Goal: Information Seeking & Learning: Learn about a topic

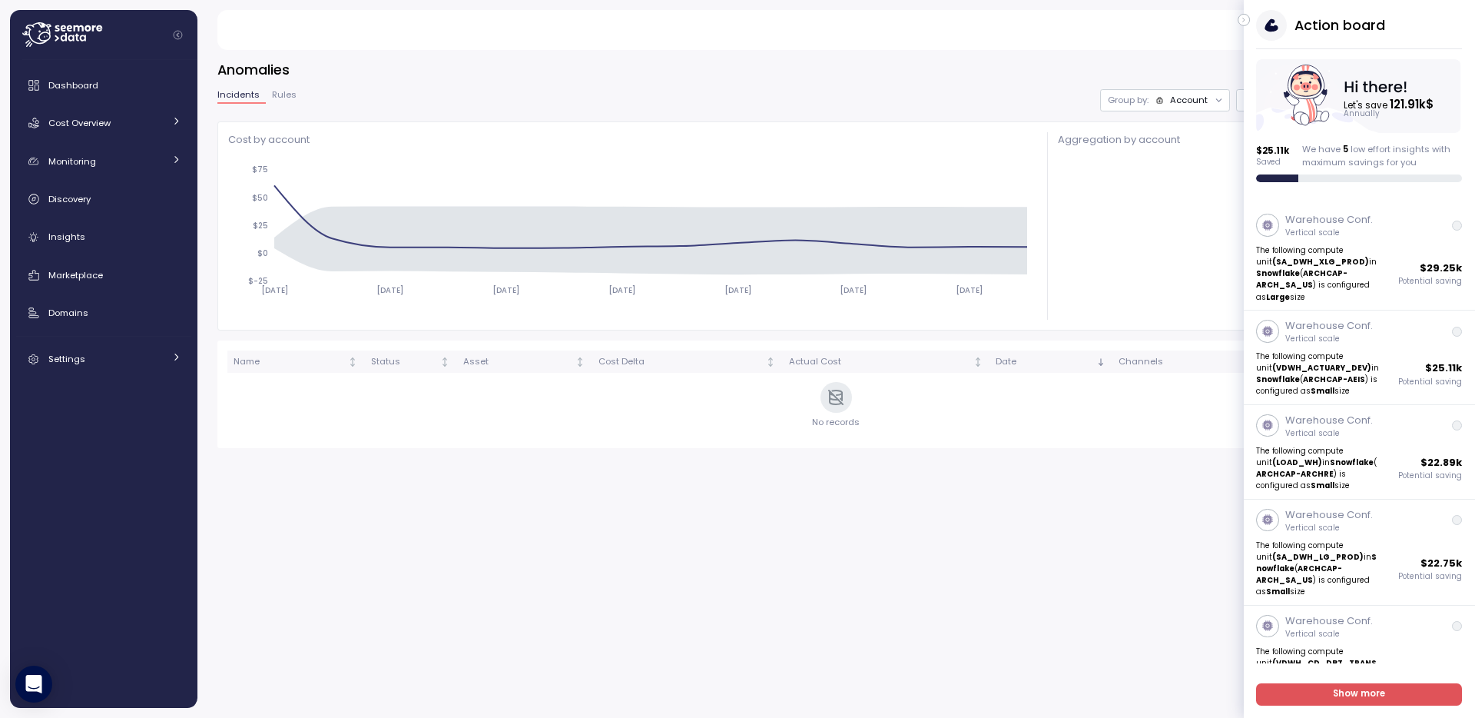
click at [1246, 23] on icon "button" at bounding box center [1244, 20] width 7 height 18
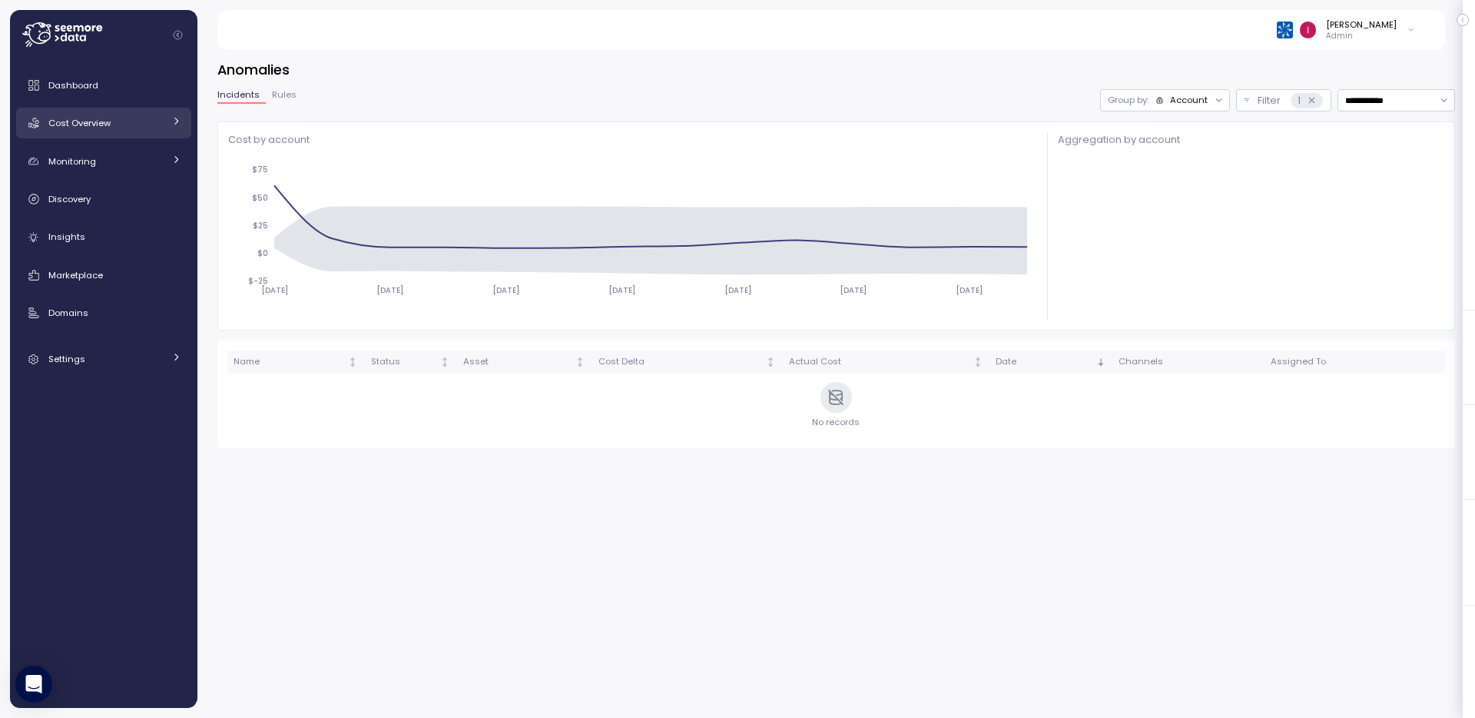
click at [83, 134] on link "Cost Overview" at bounding box center [103, 123] width 175 height 31
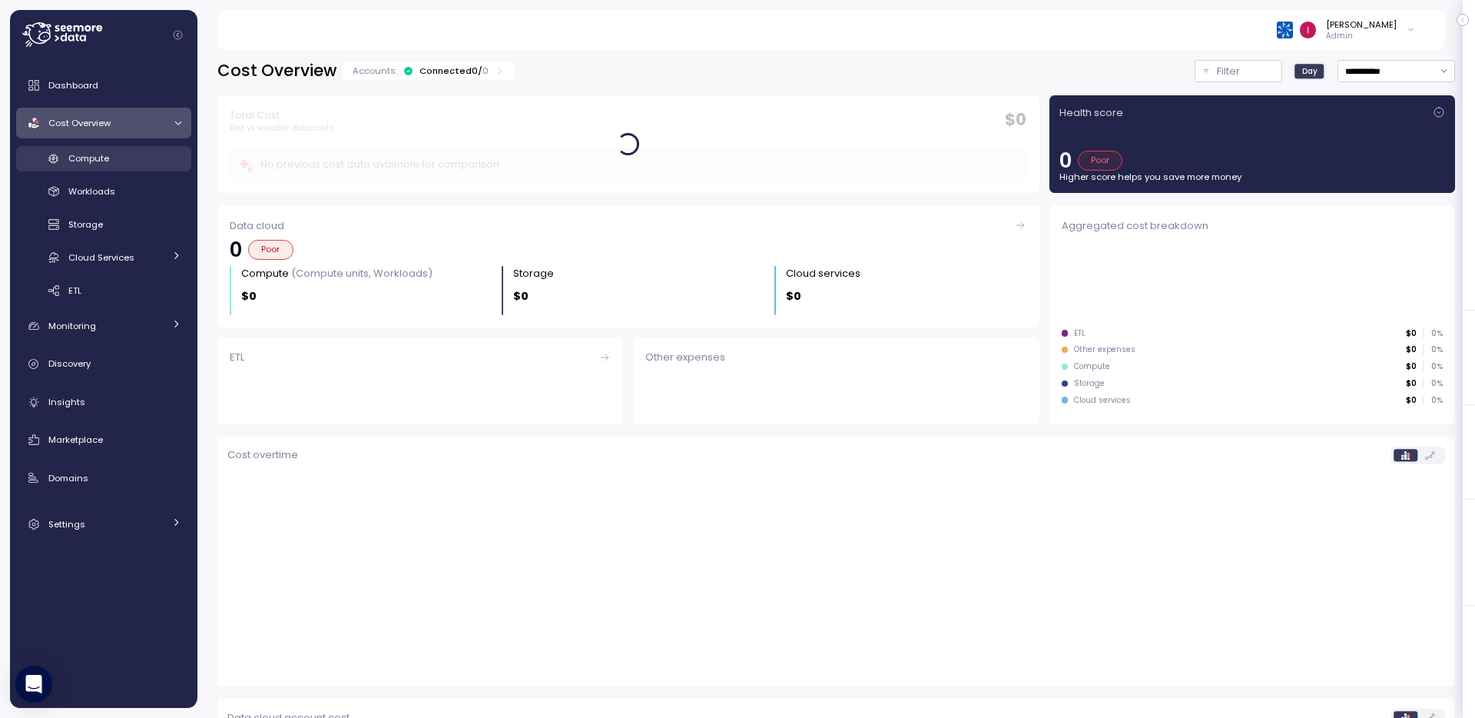
click at [102, 157] on span "Compute" at bounding box center [88, 158] width 41 height 12
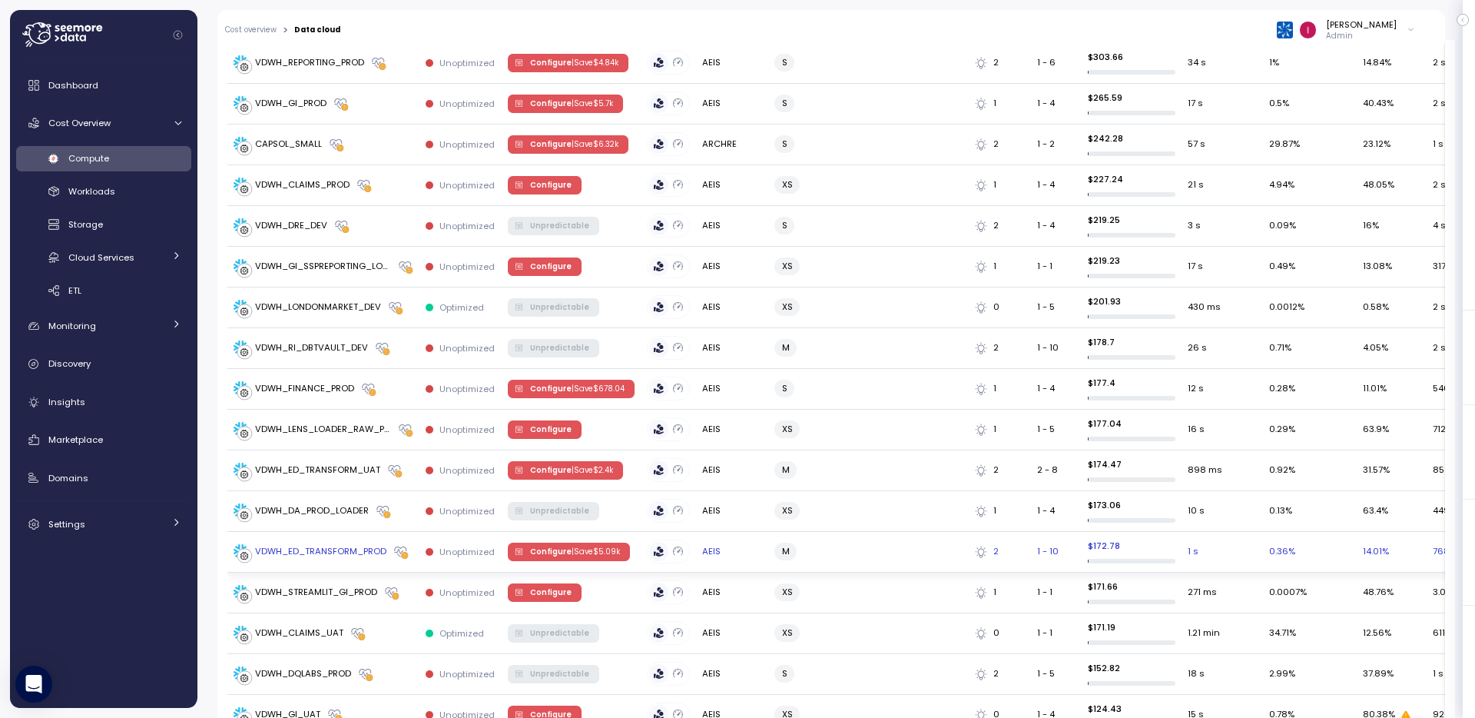
scroll to position [2006, 0]
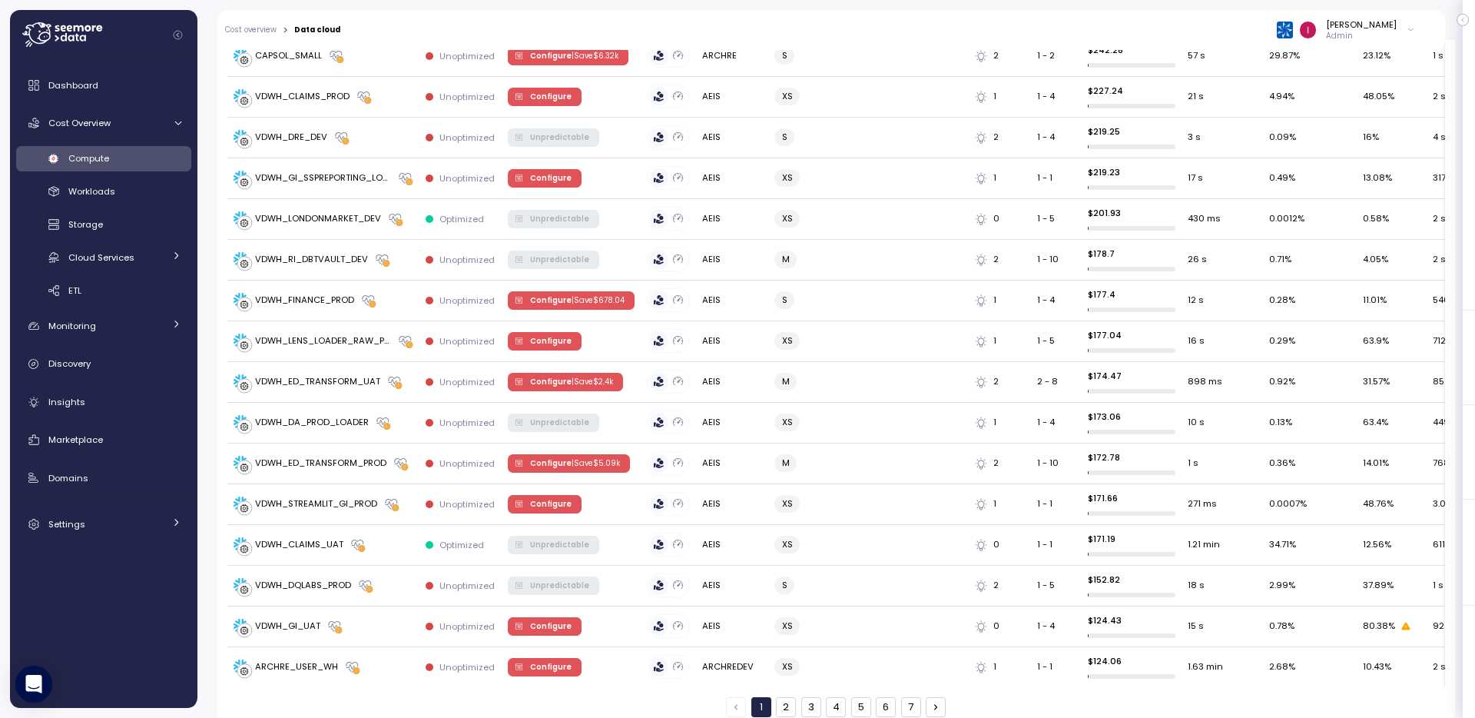
click at [777, 697] on button "2" at bounding box center [786, 707] width 20 height 20
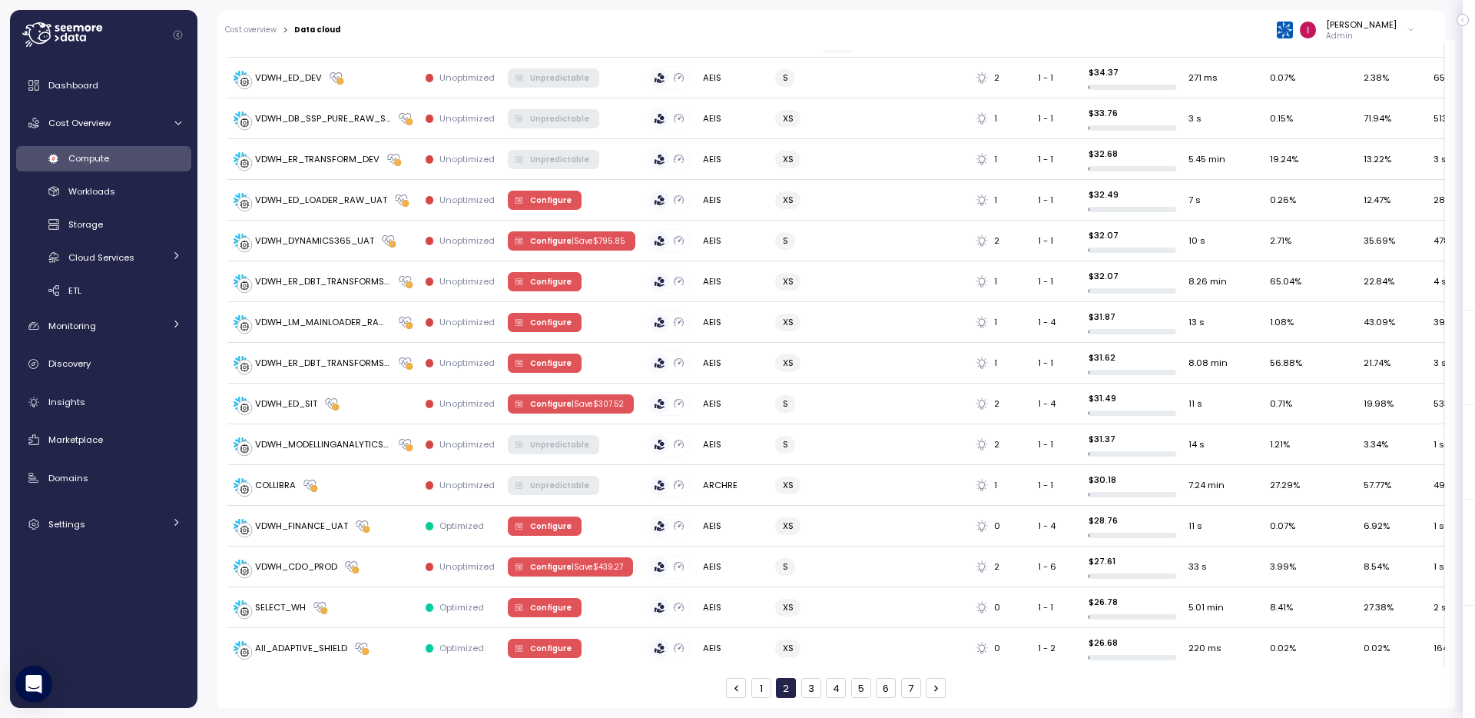
scroll to position [1955, 0]
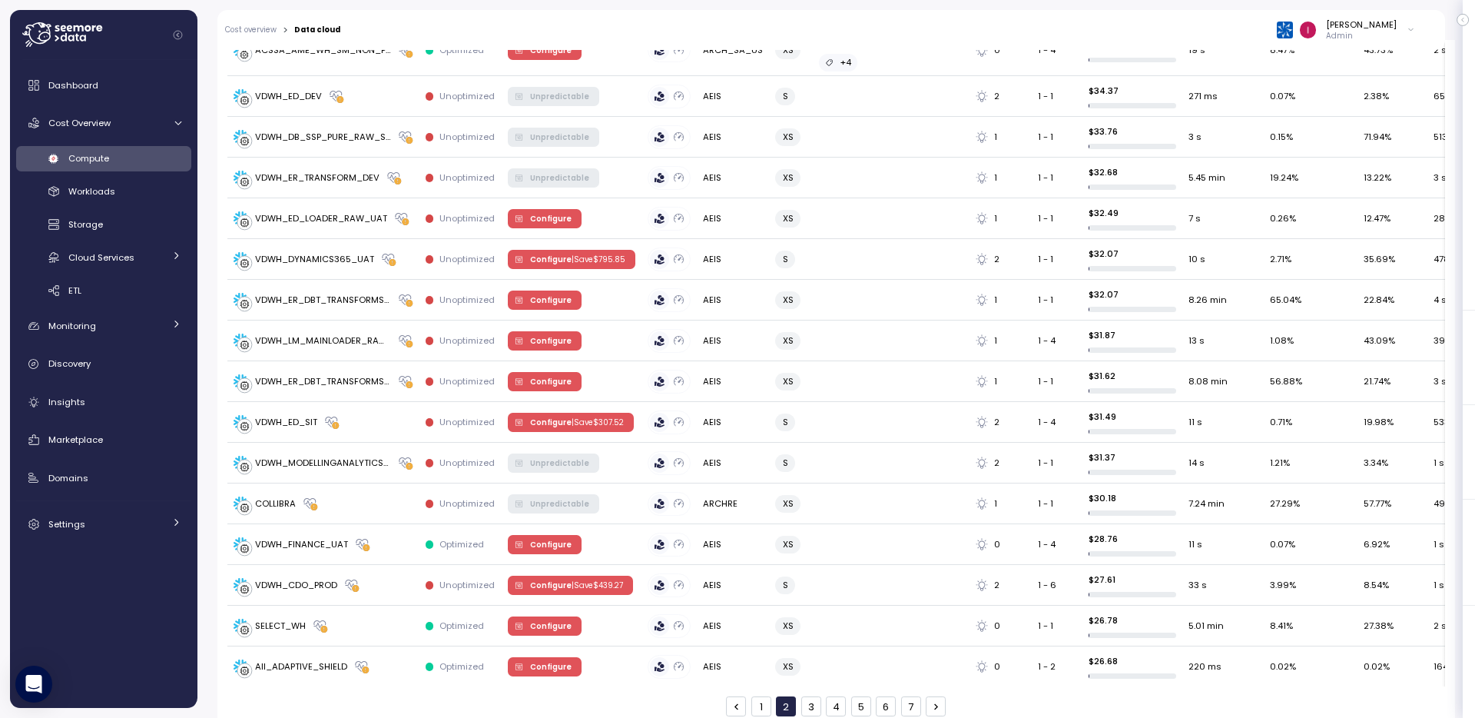
click at [806, 696] on button "3" at bounding box center [811, 706] width 20 height 20
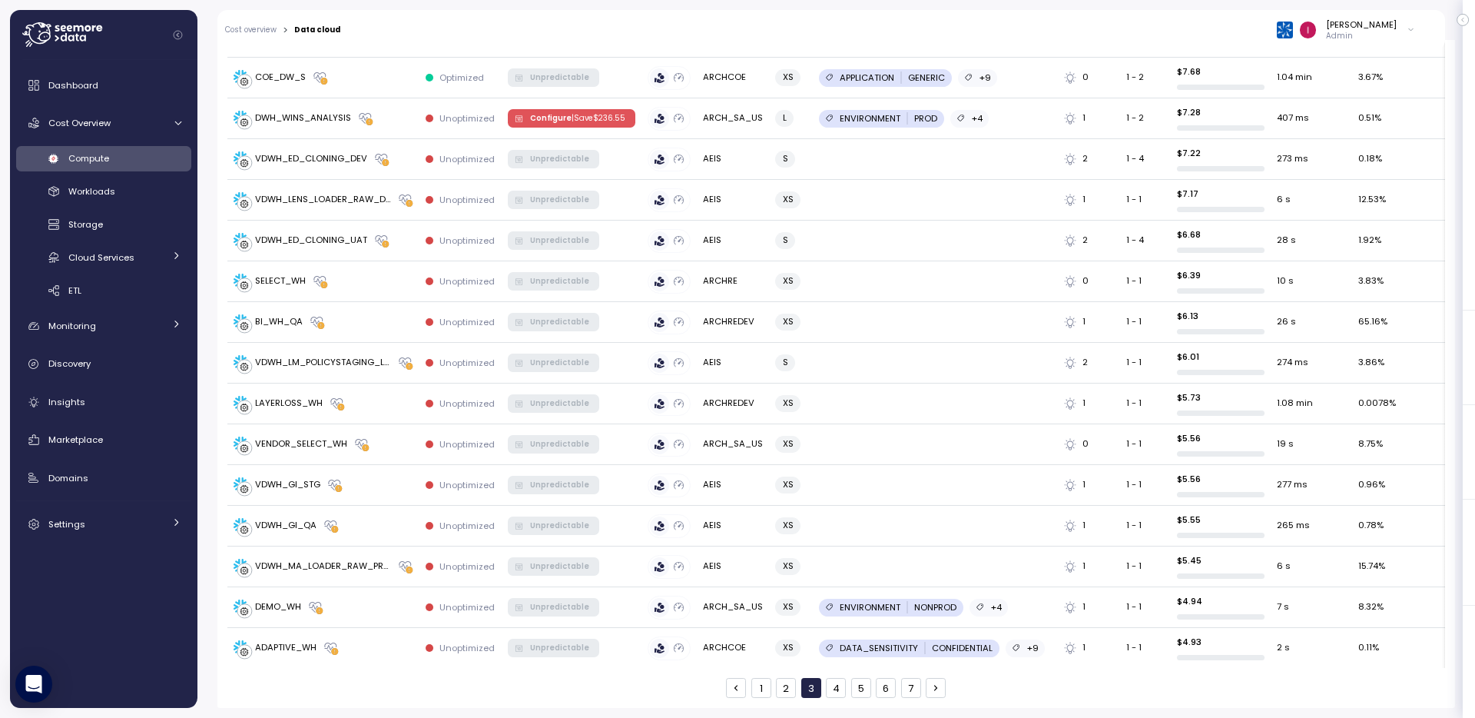
scroll to position [1923, 0]
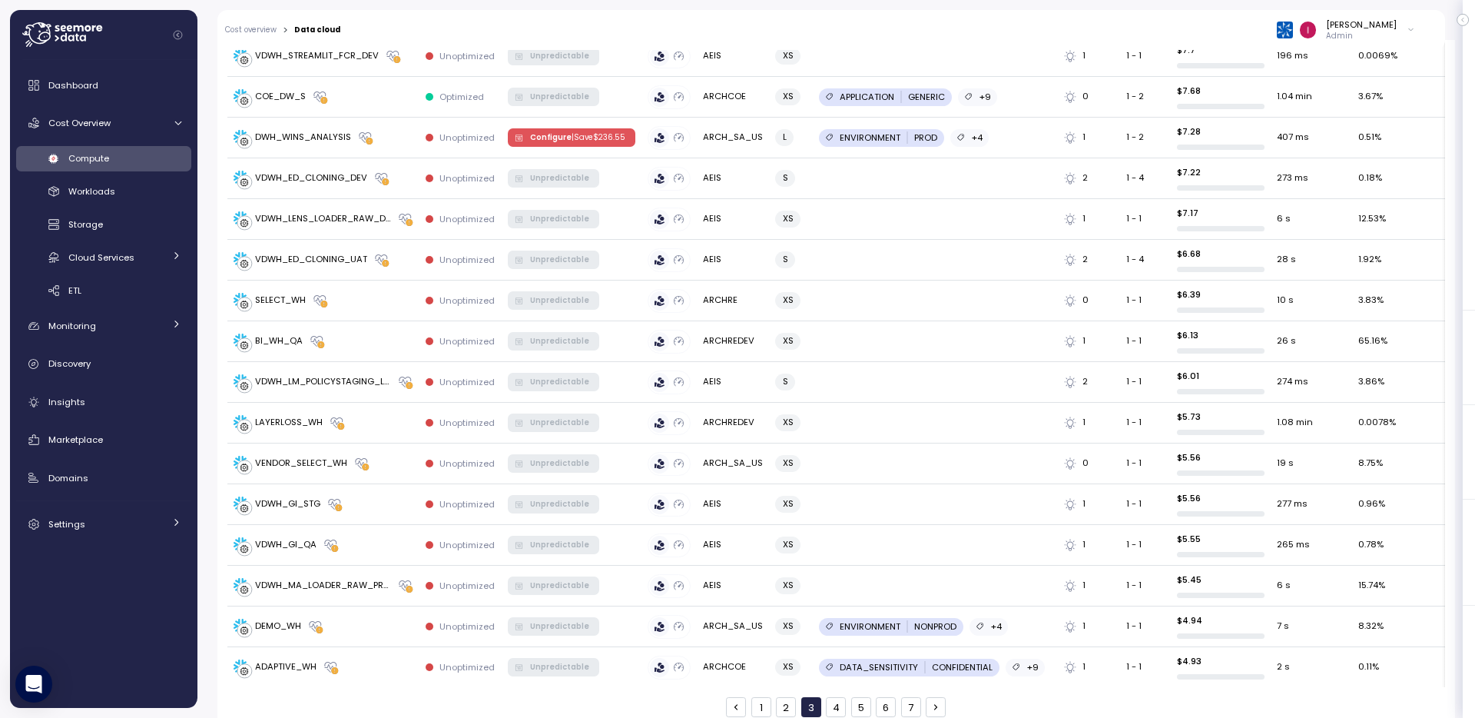
click at [831, 697] on button "4" at bounding box center [836, 707] width 20 height 20
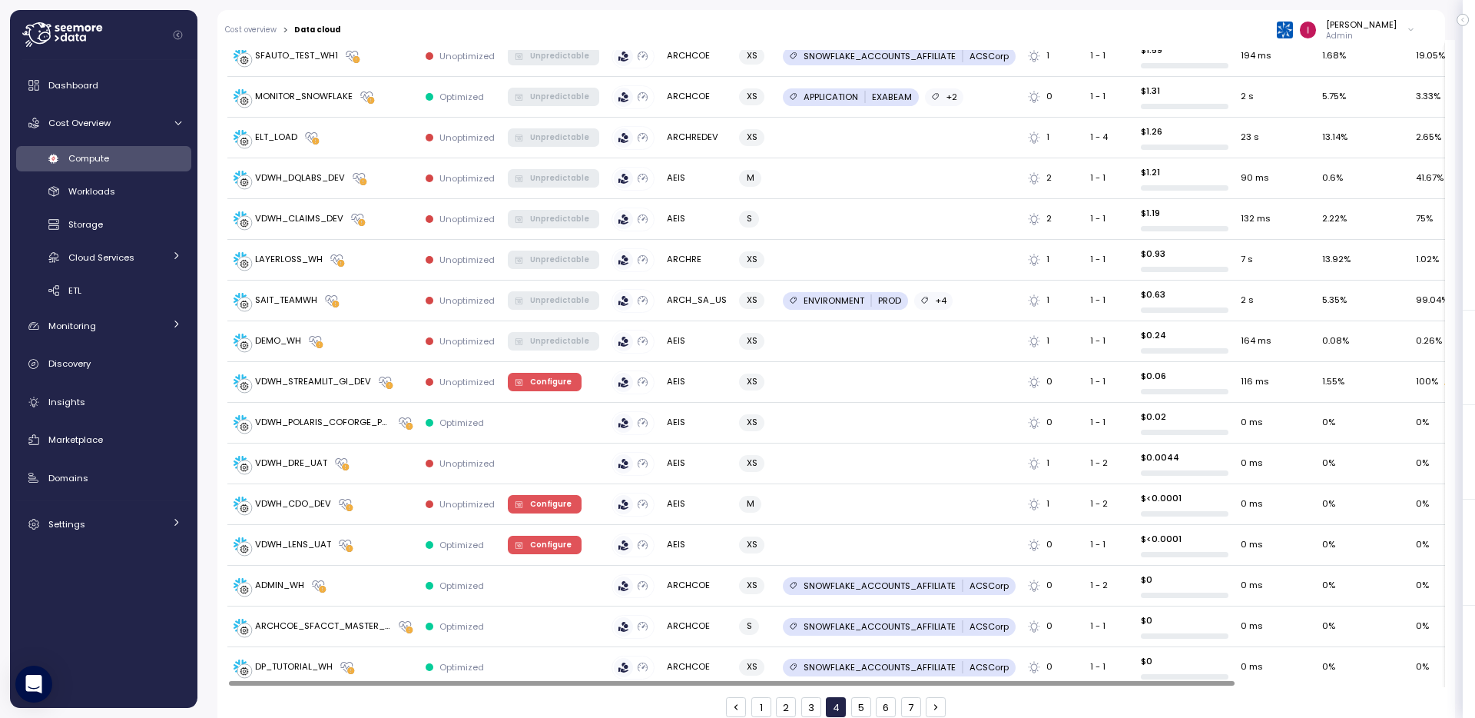
click at [855, 697] on button "5" at bounding box center [861, 707] width 20 height 20
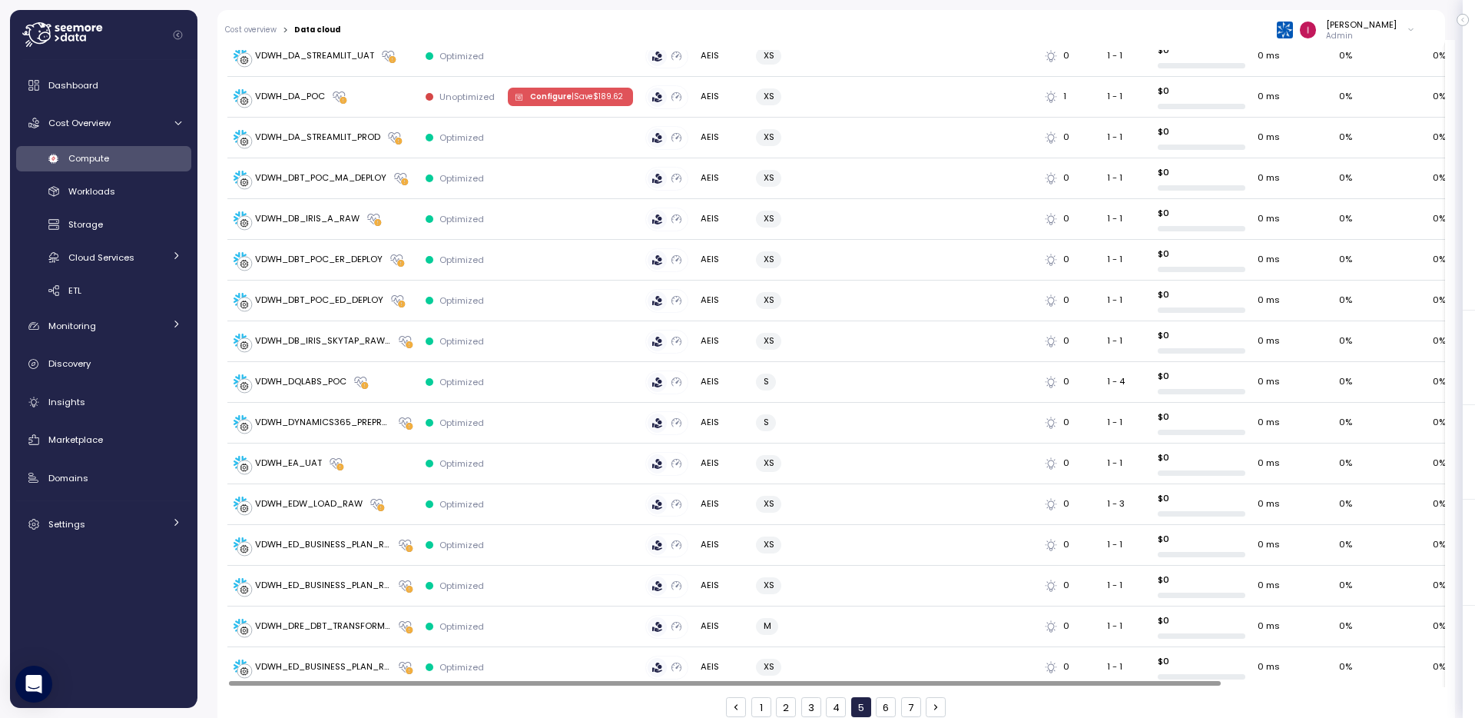
click at [876, 697] on button "6" at bounding box center [886, 707] width 20 height 20
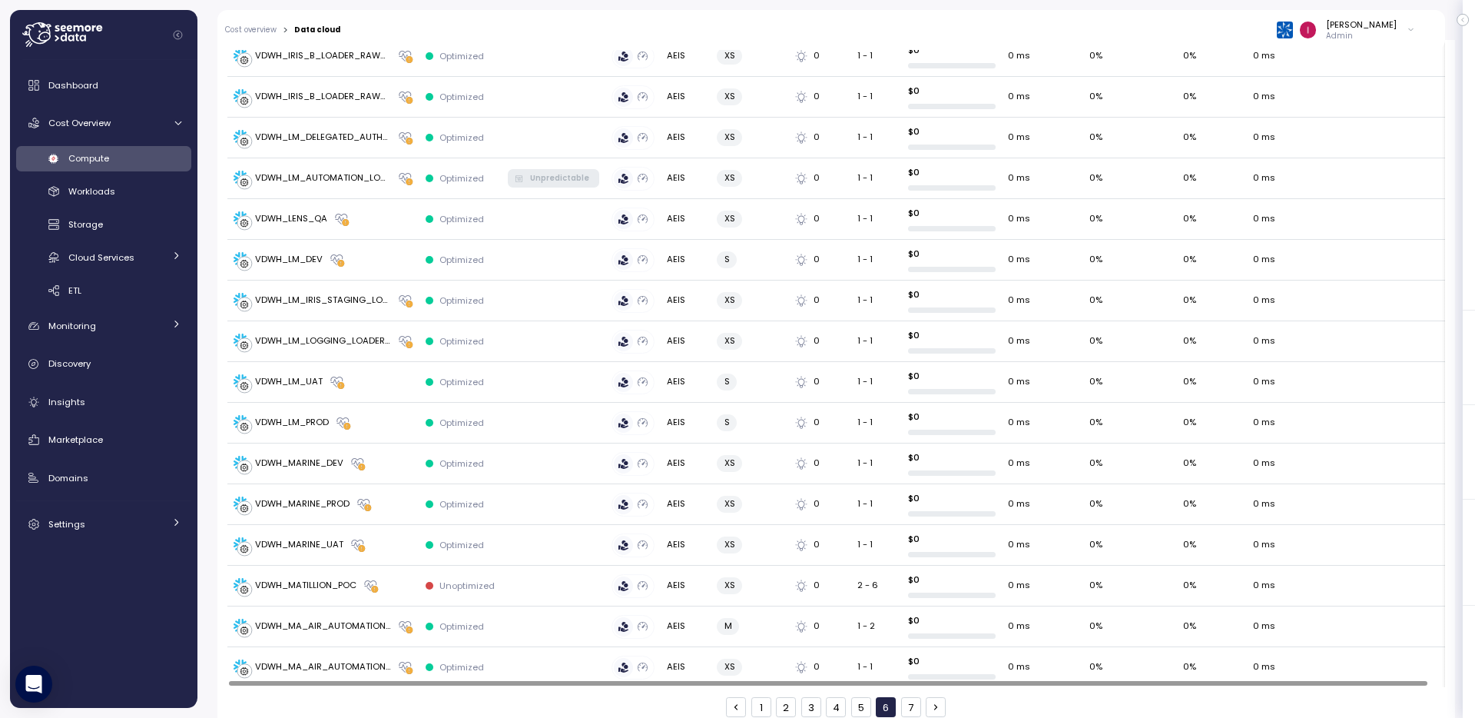
click at [759, 697] on button "1" at bounding box center [761, 707] width 20 height 20
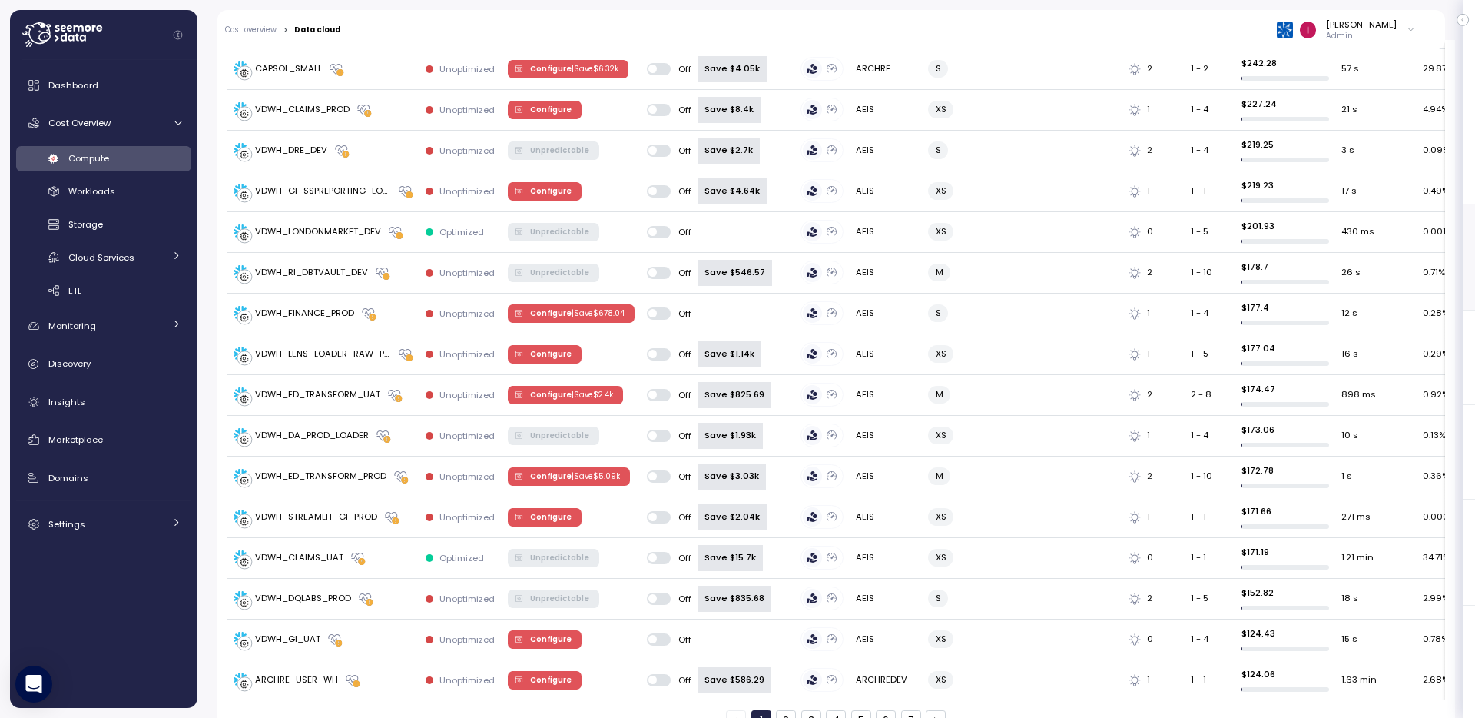
scroll to position [2006, 0]
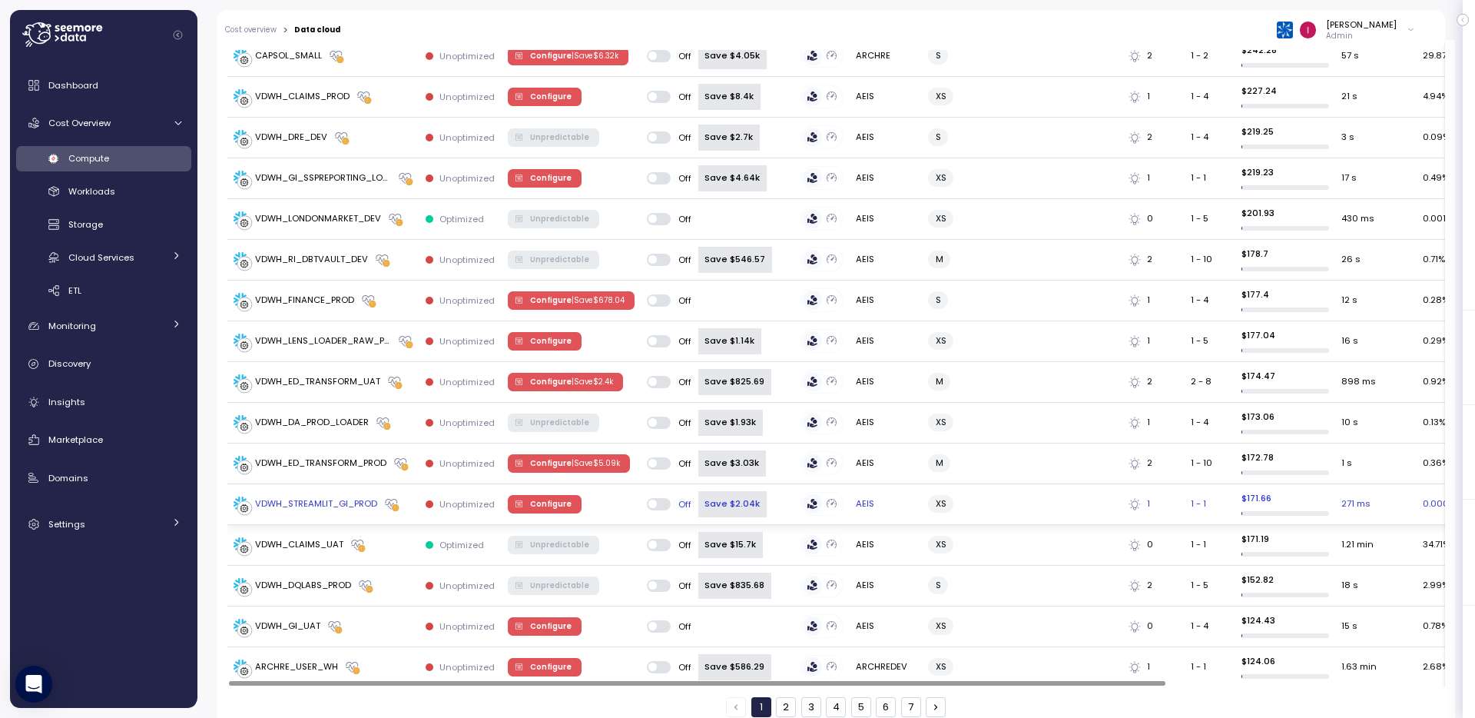
click at [530, 496] on span "Configure" at bounding box center [550, 504] width 41 height 17
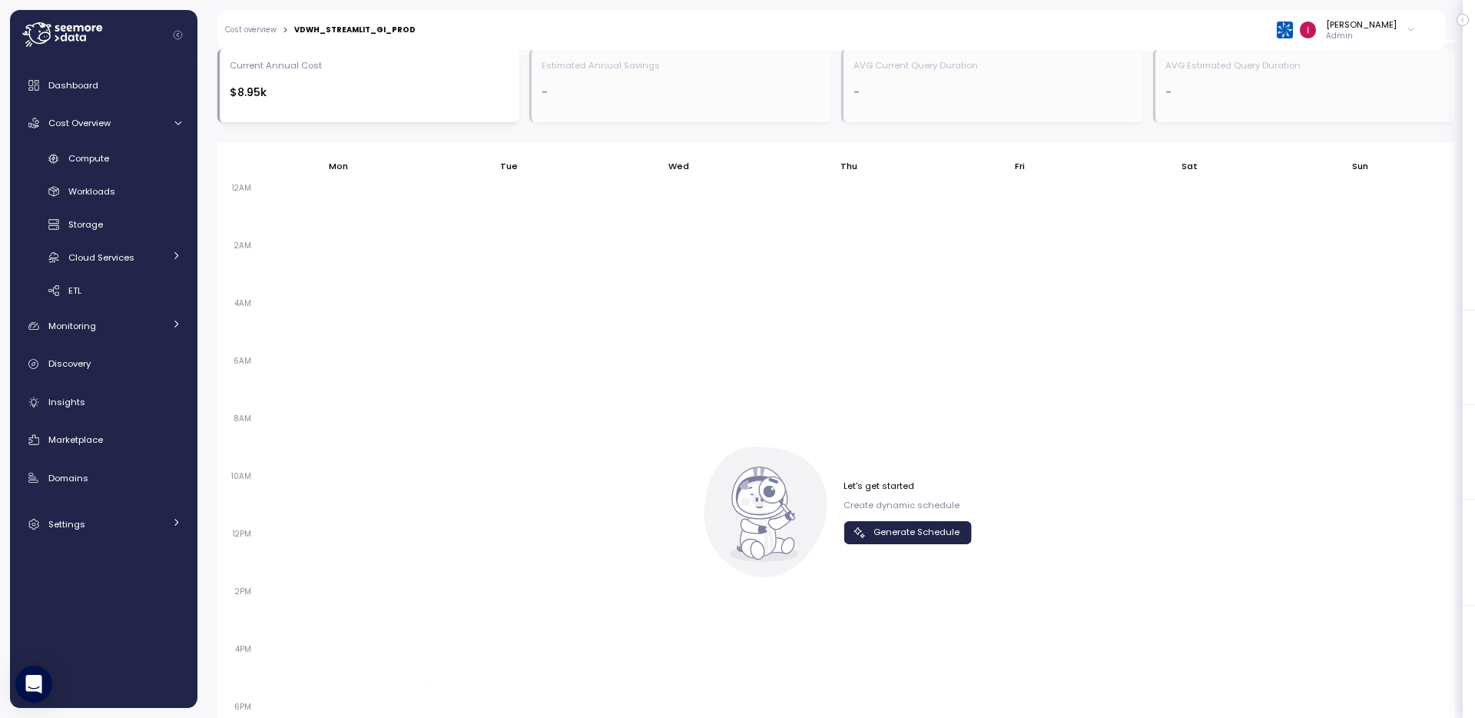
scroll to position [1017, 0]
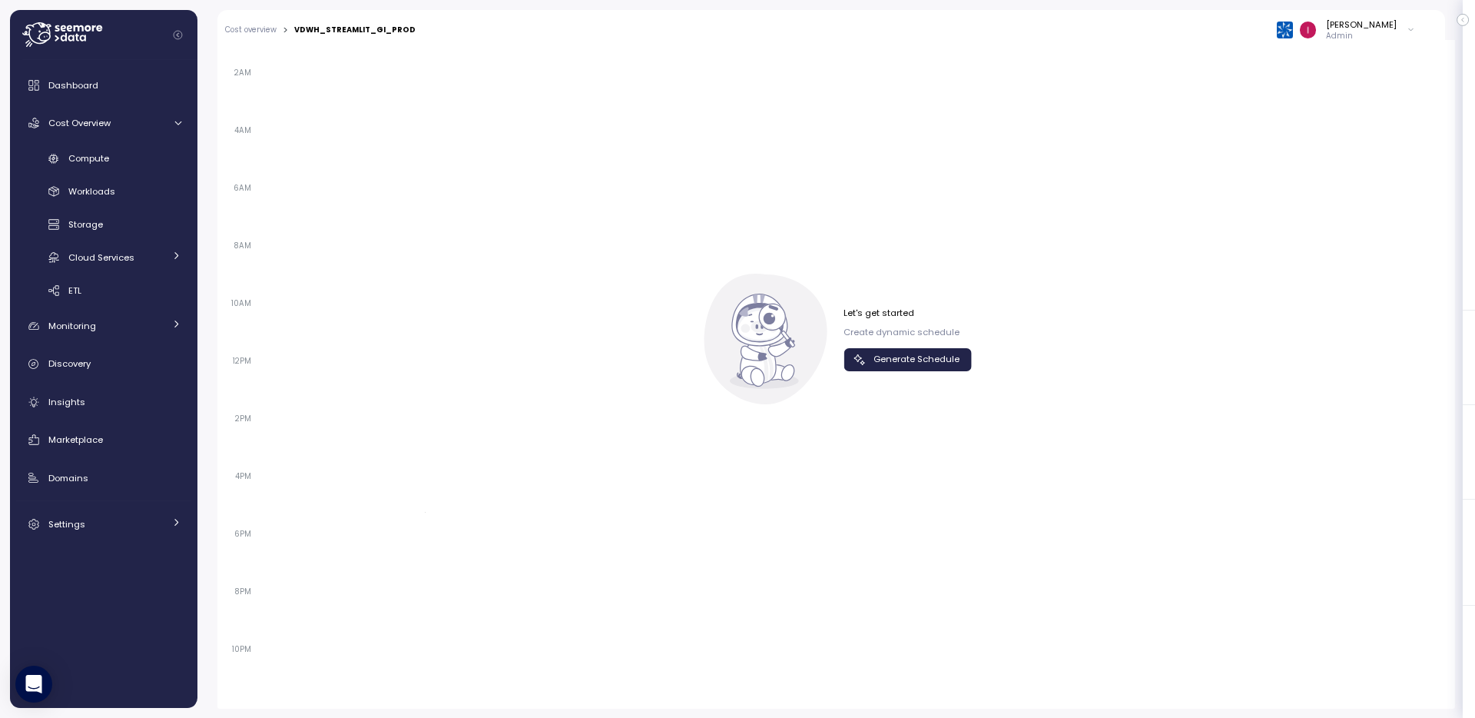
click at [874, 360] on span "Generate Schedule" at bounding box center [917, 359] width 86 height 21
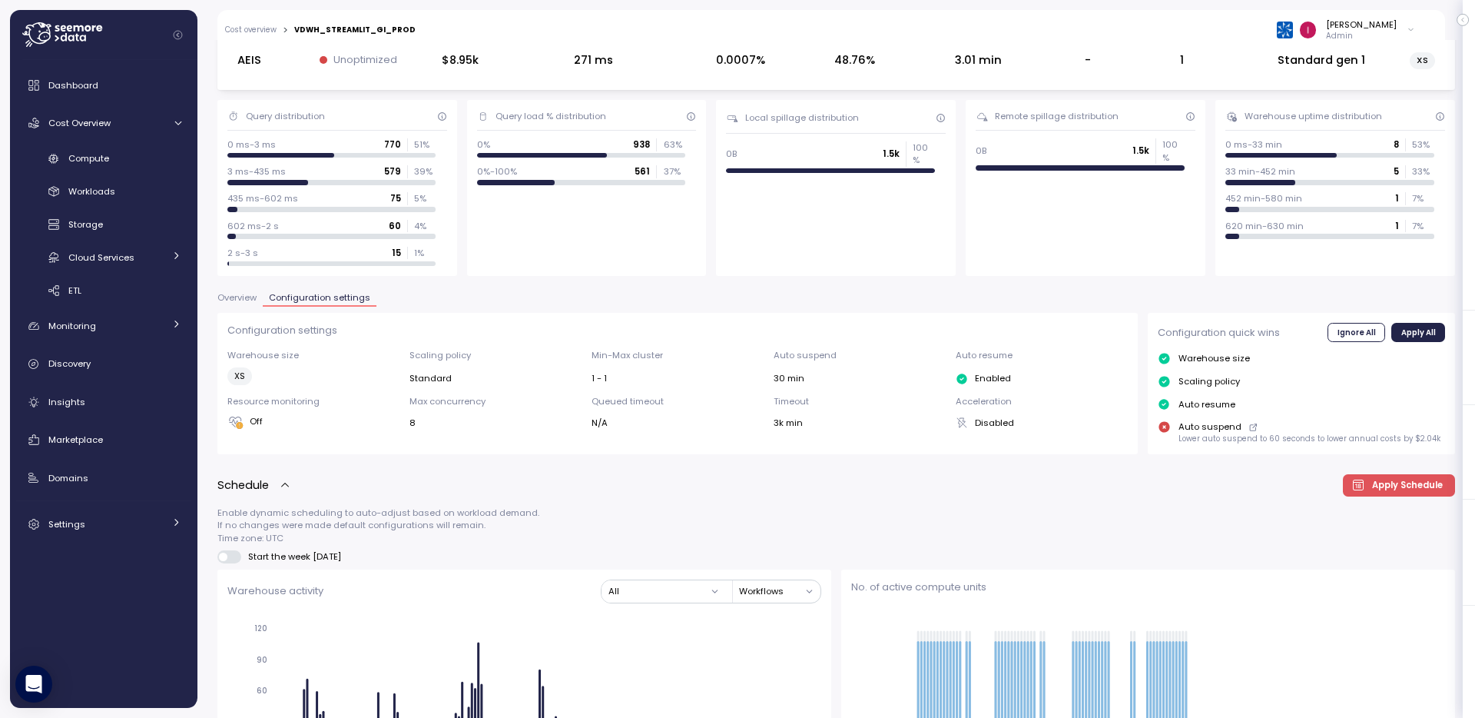
scroll to position [0, 0]
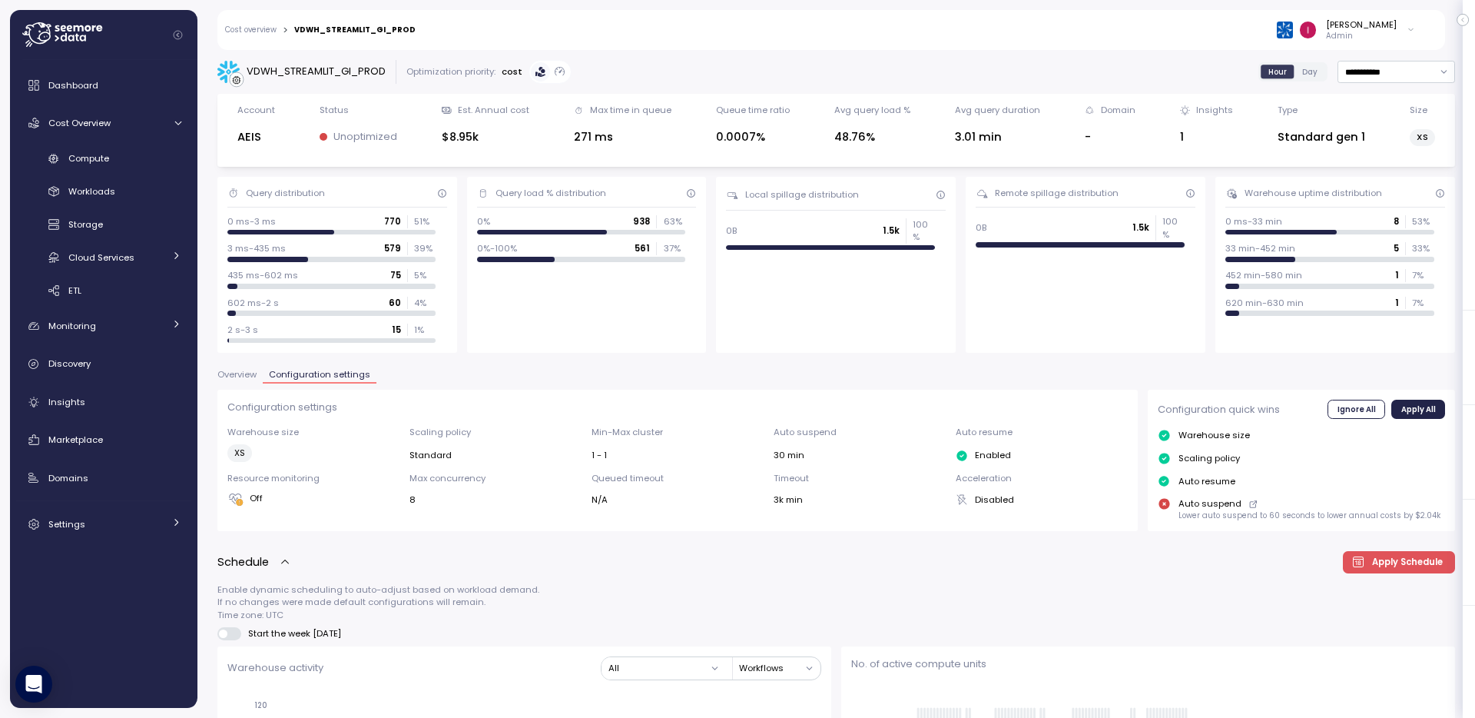
click at [246, 32] on link "Cost overview" at bounding box center [250, 30] width 51 height 8
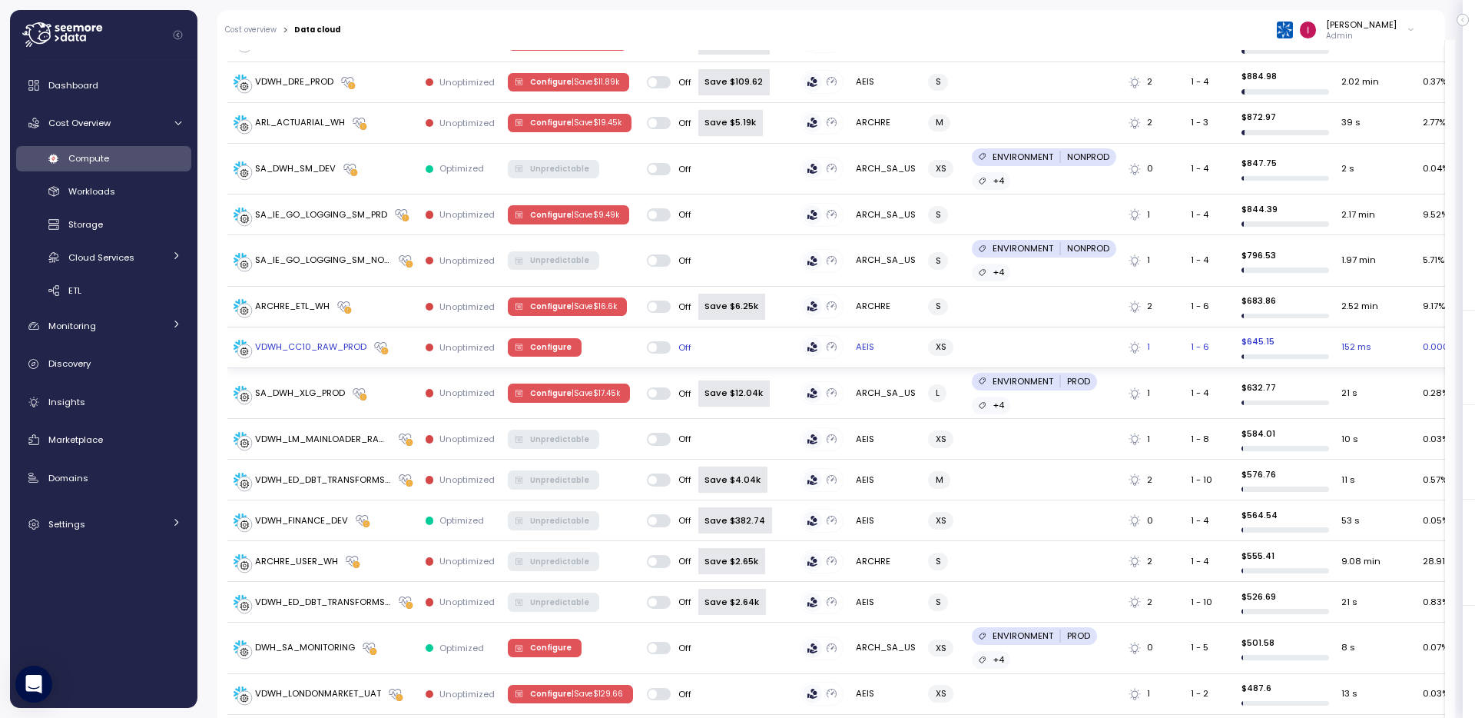
scroll to position [763, 0]
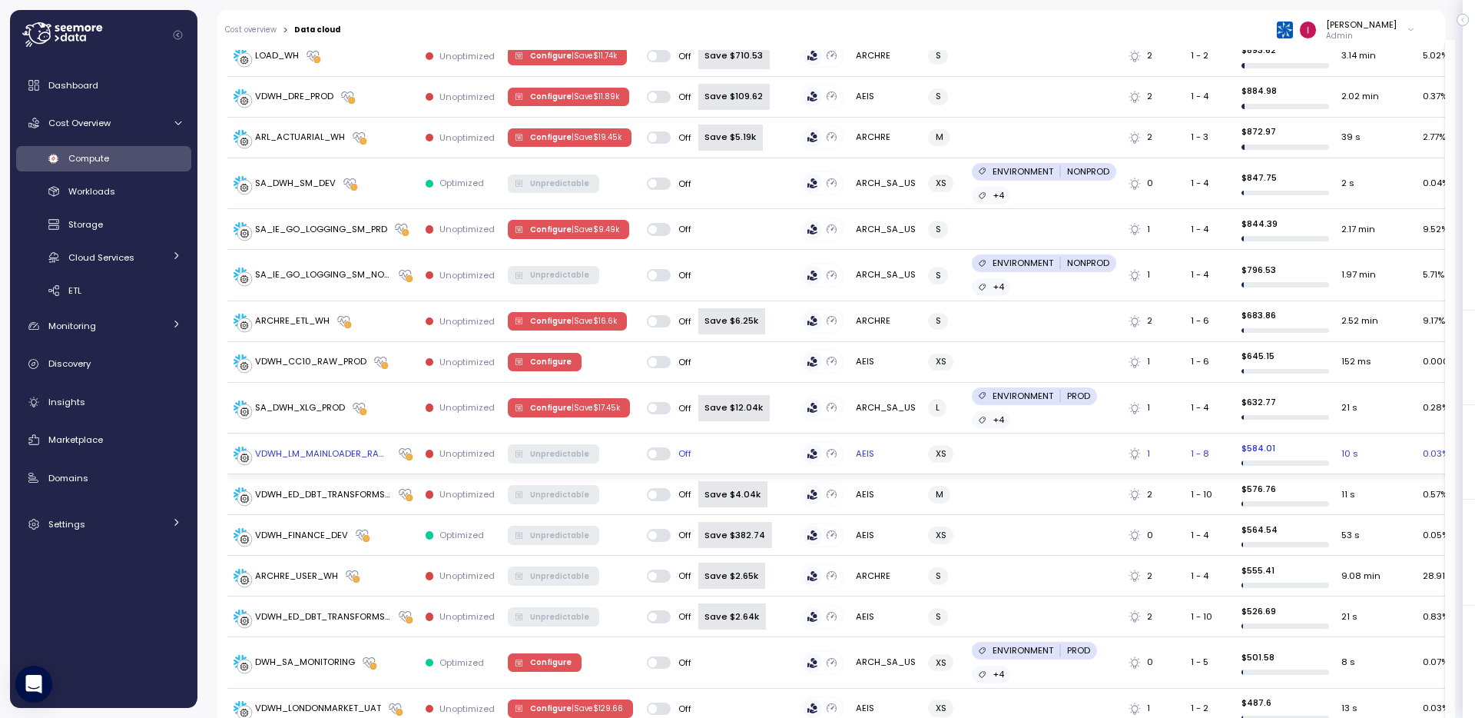
click at [1062, 453] on td at bounding box center [1043, 453] width 157 height 41
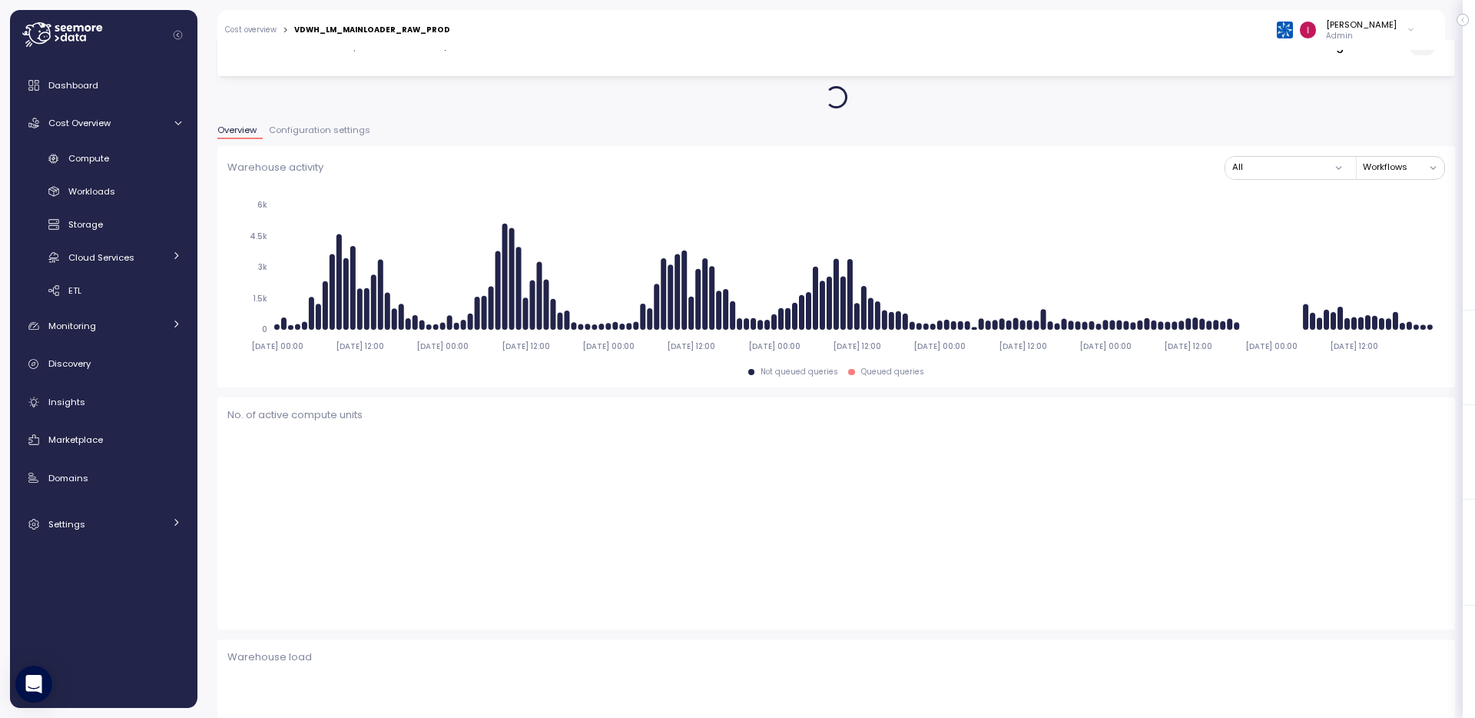
scroll to position [2, 0]
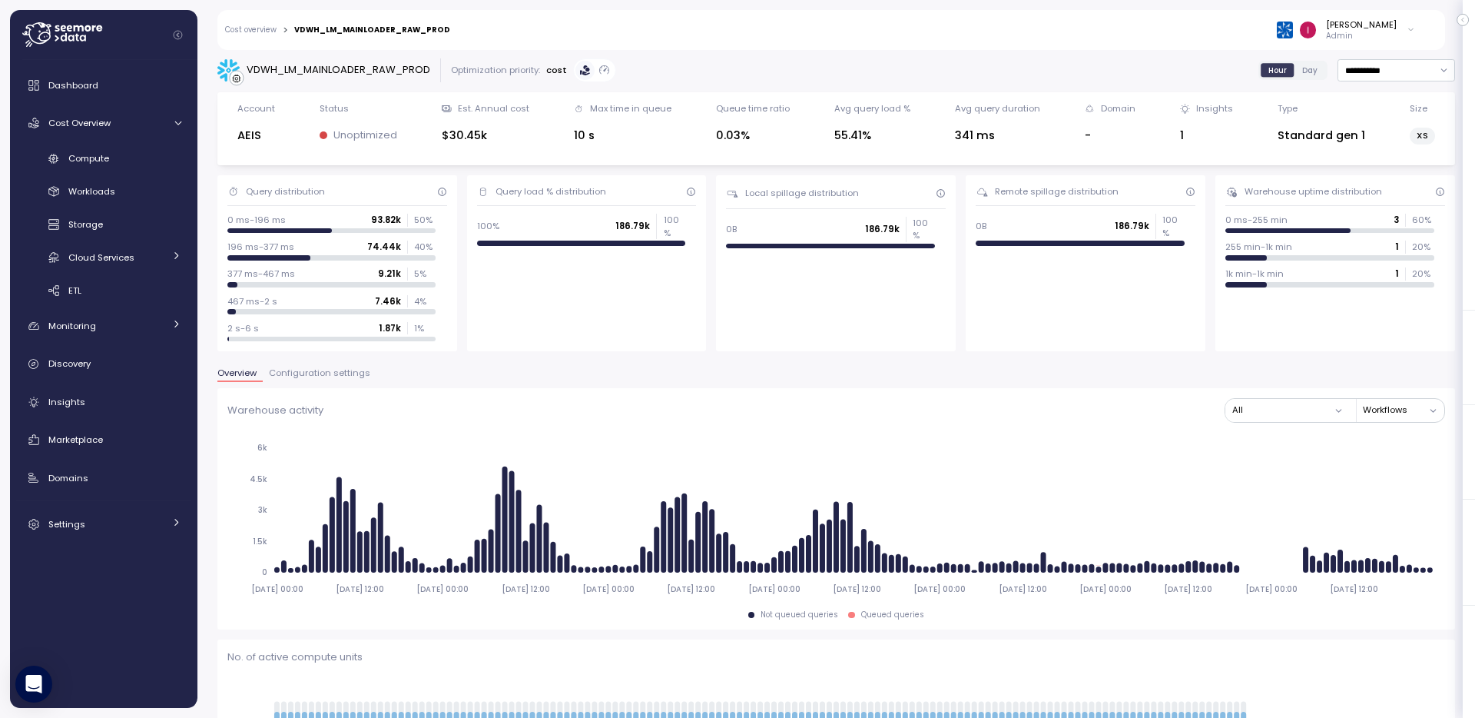
click at [338, 377] on span "Configuration settings" at bounding box center [319, 373] width 101 height 8
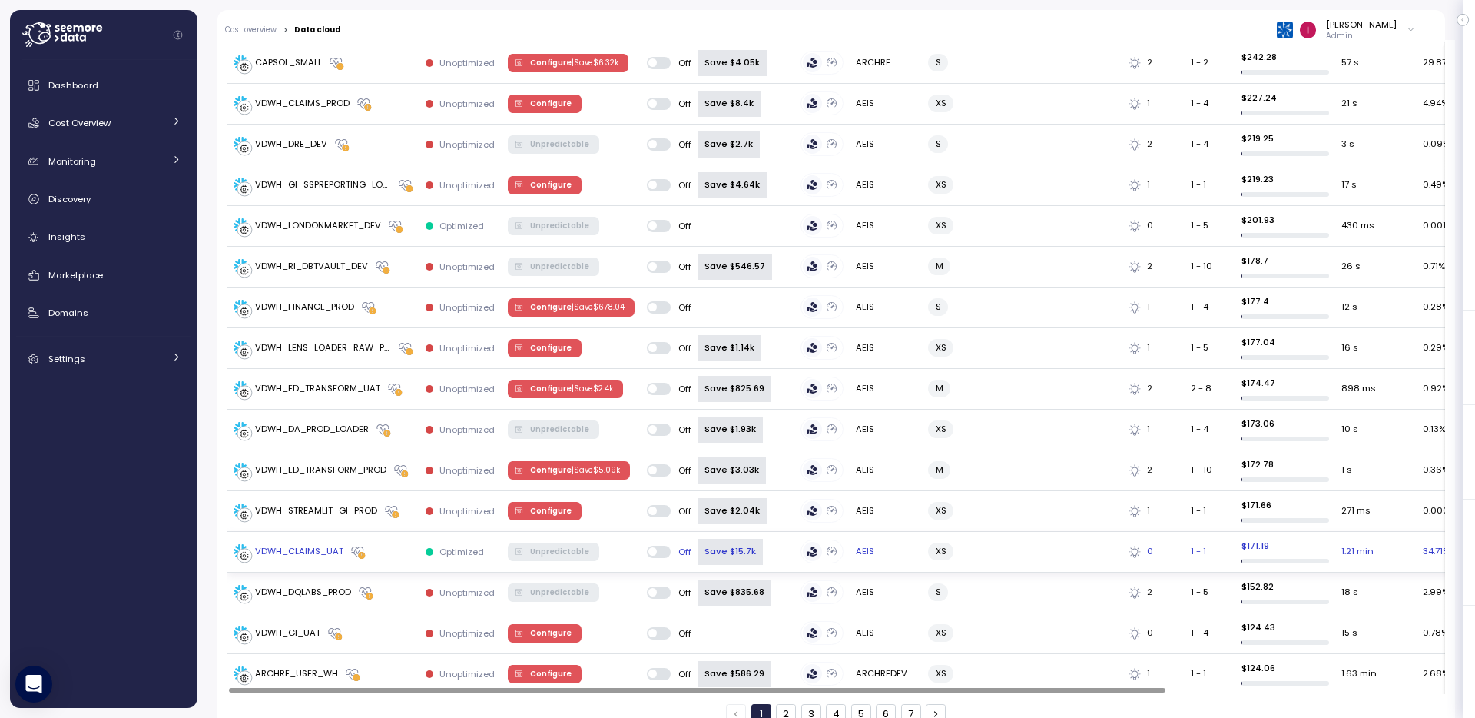
scroll to position [2006, 0]
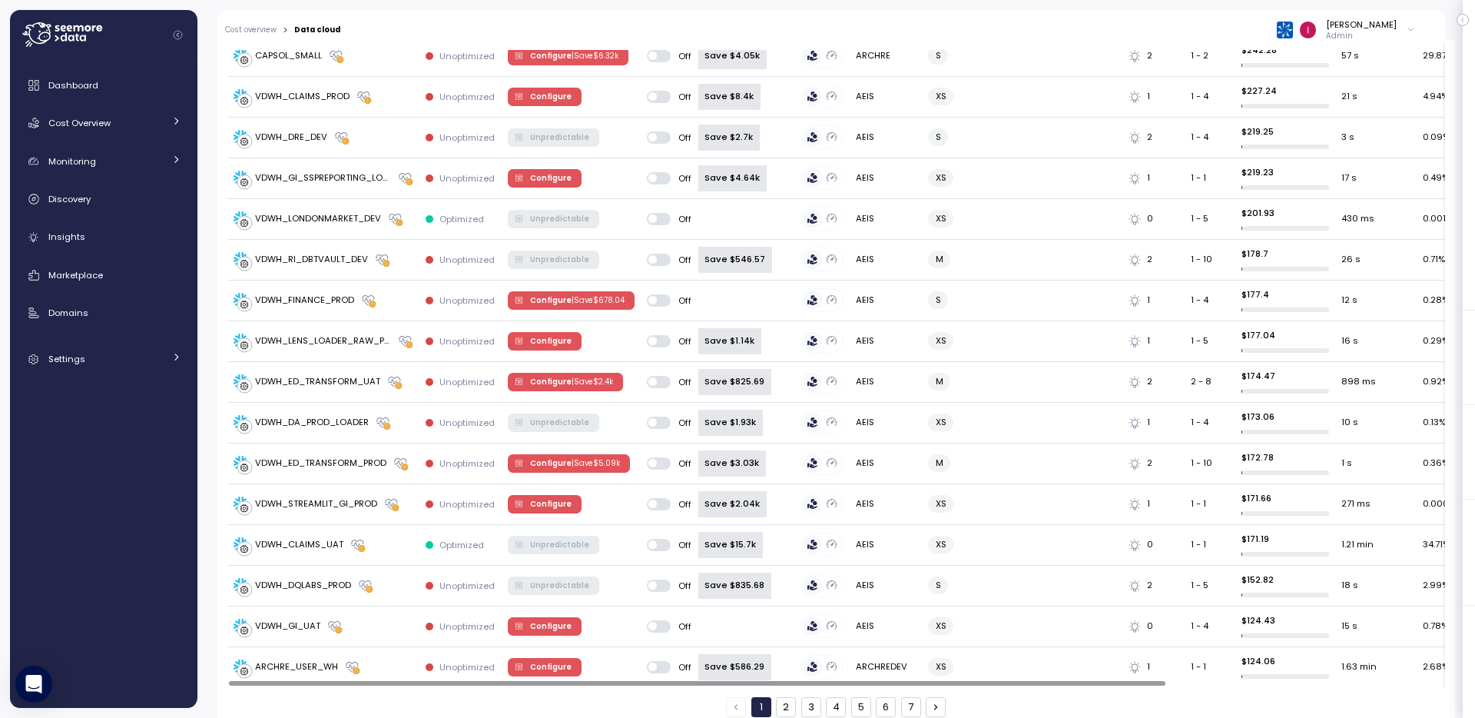
click at [903, 697] on button "7" at bounding box center [911, 707] width 20 height 20
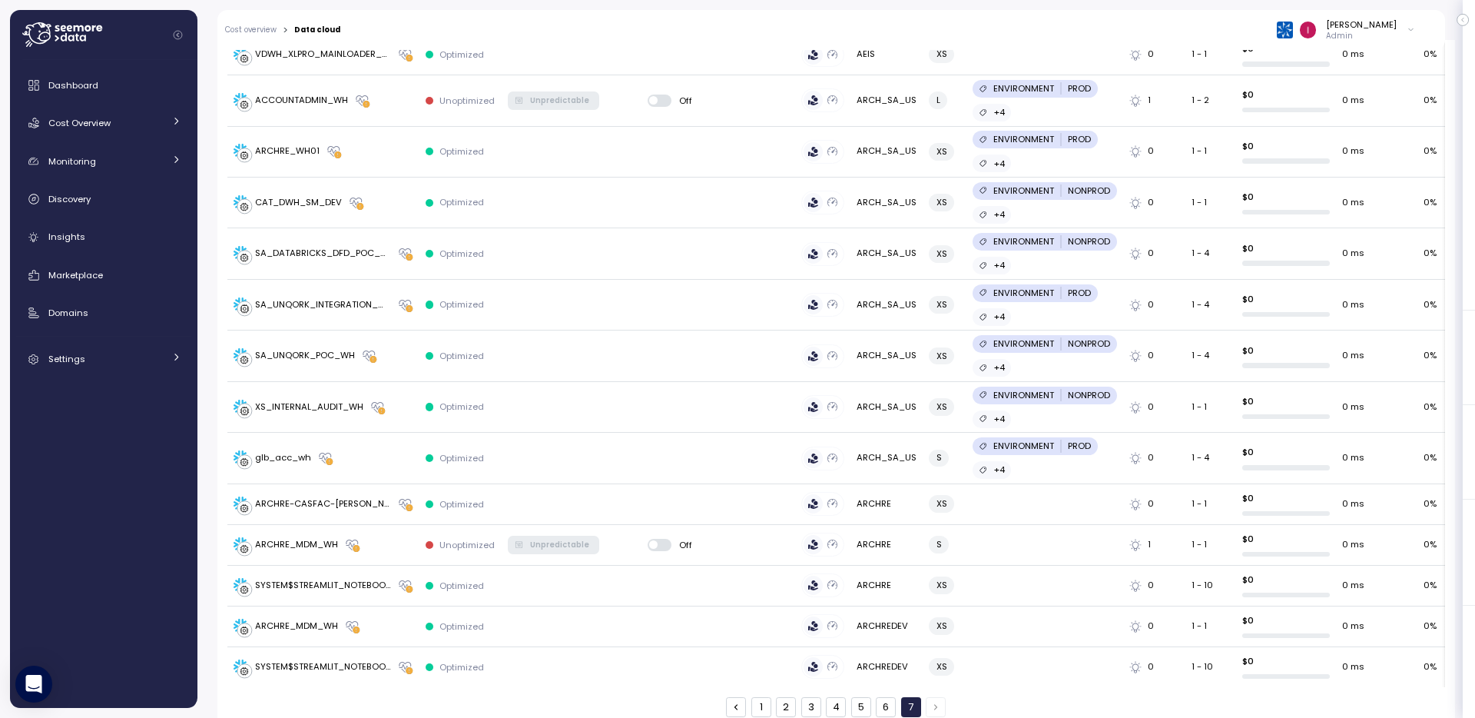
click at [902, 697] on button "7" at bounding box center [911, 707] width 20 height 20
click at [885, 697] on button "6" at bounding box center [886, 707] width 20 height 20
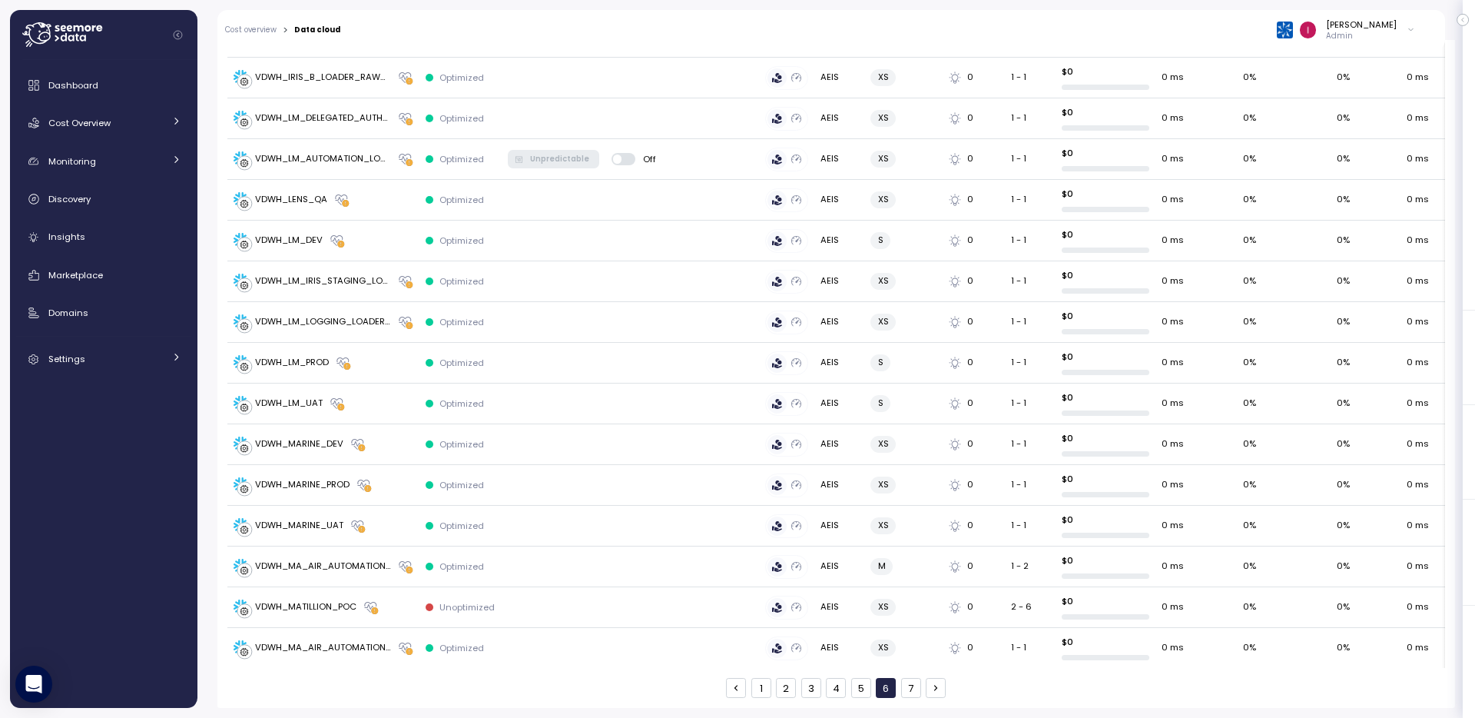
scroll to position [1923, 0]
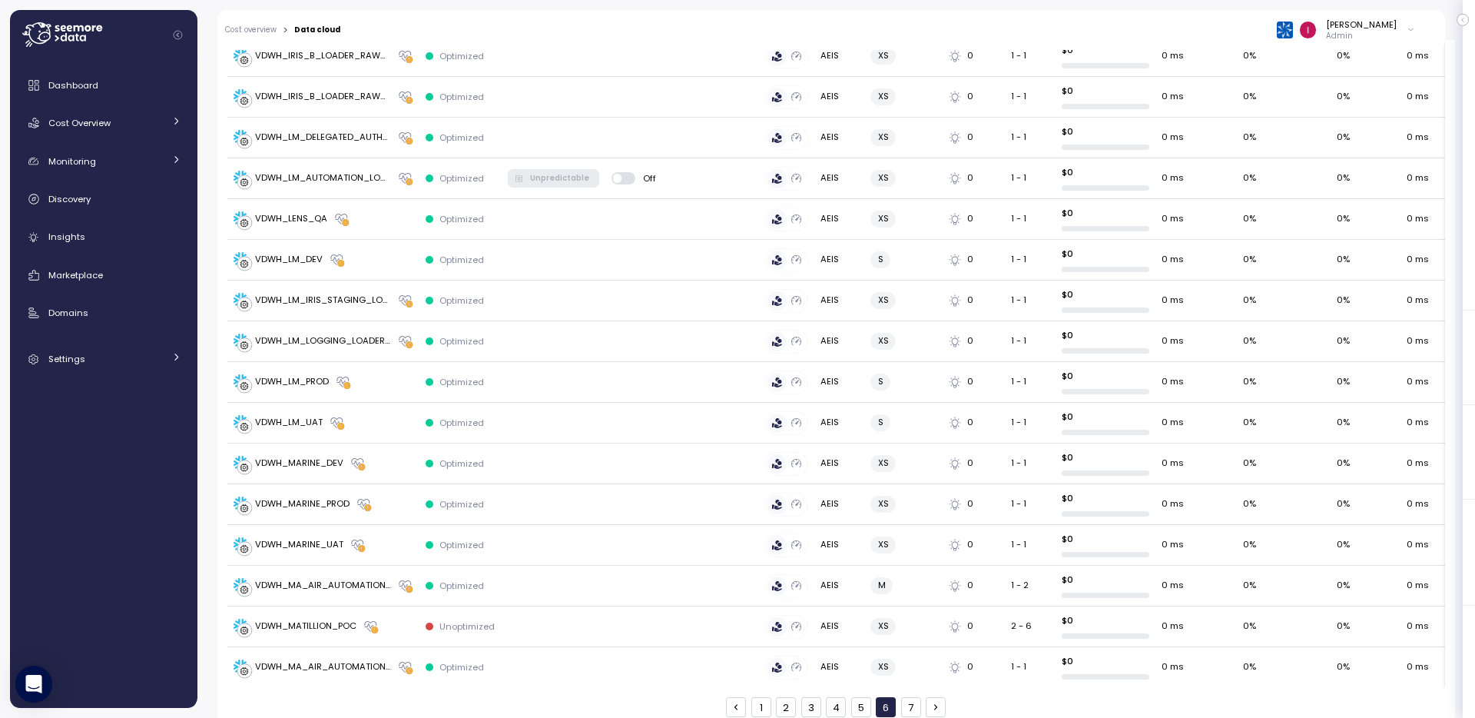
click at [852, 697] on button "5" at bounding box center [861, 707] width 20 height 20
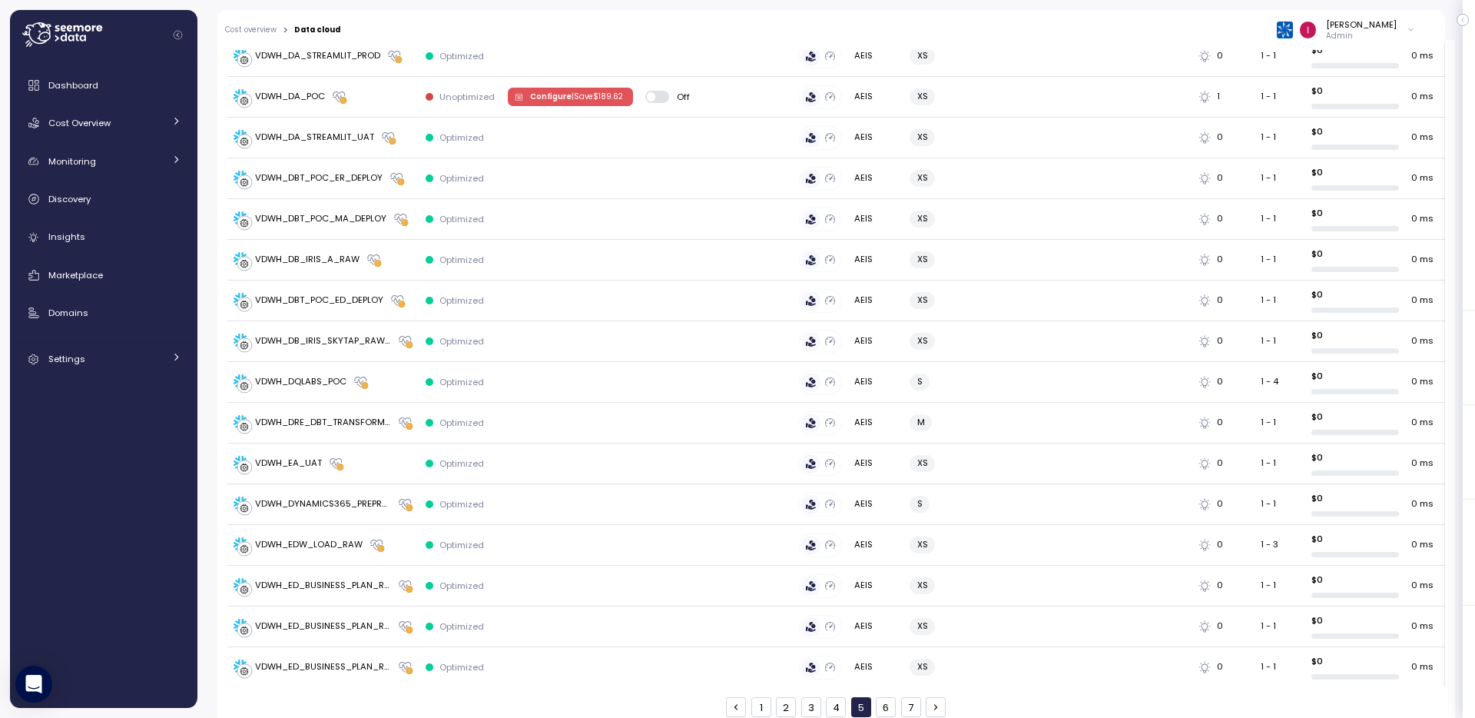
click at [837, 697] on button "4" at bounding box center [836, 707] width 20 height 20
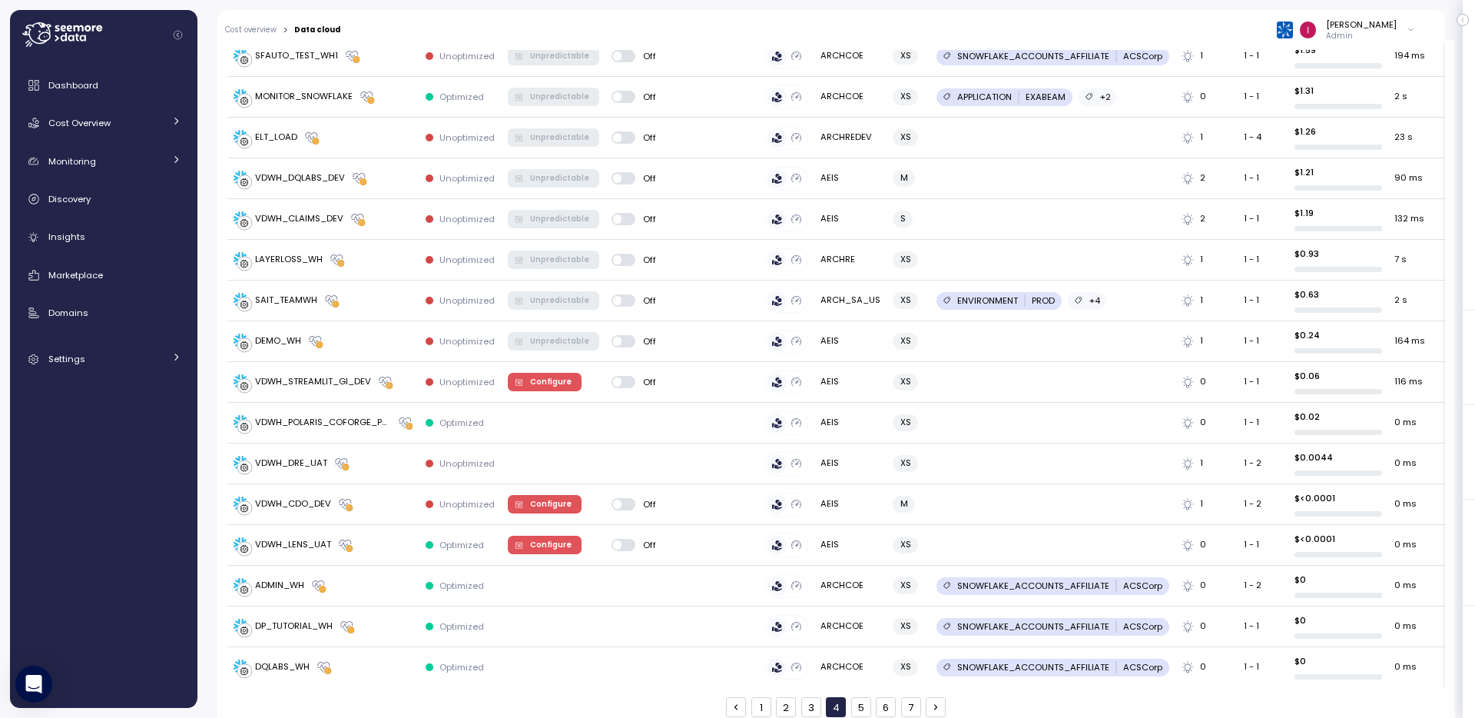
click at [808, 697] on button "3" at bounding box center [811, 707] width 20 height 20
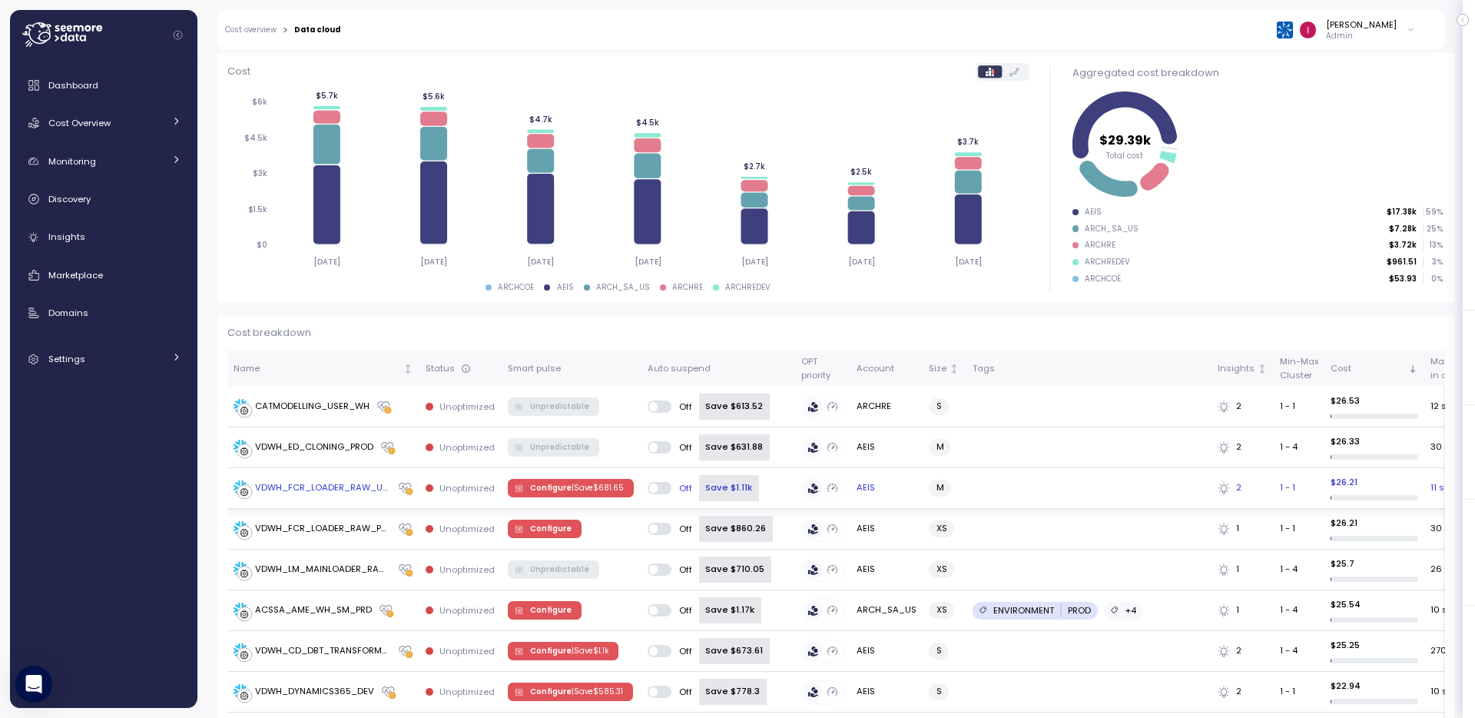
scroll to position [0, 0]
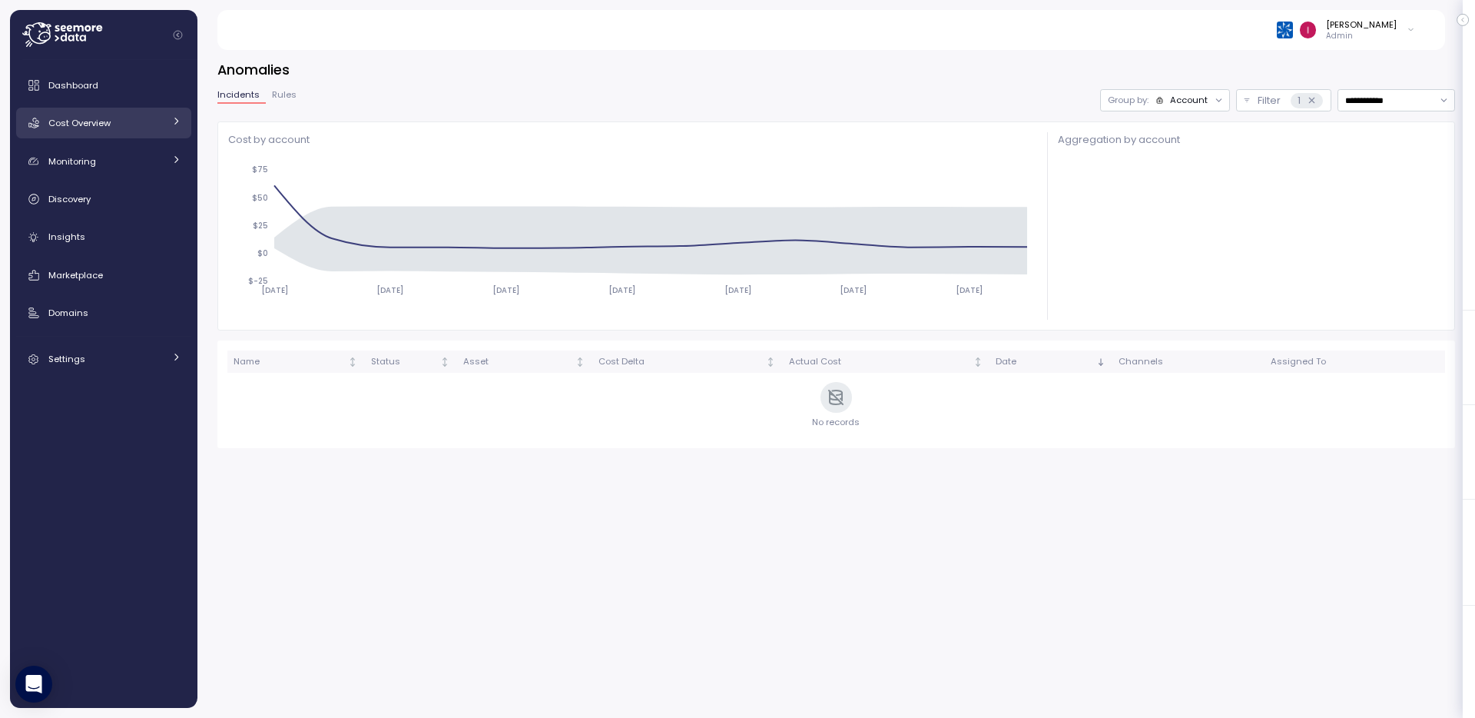
click at [107, 131] on link "Cost Overview" at bounding box center [103, 123] width 175 height 31
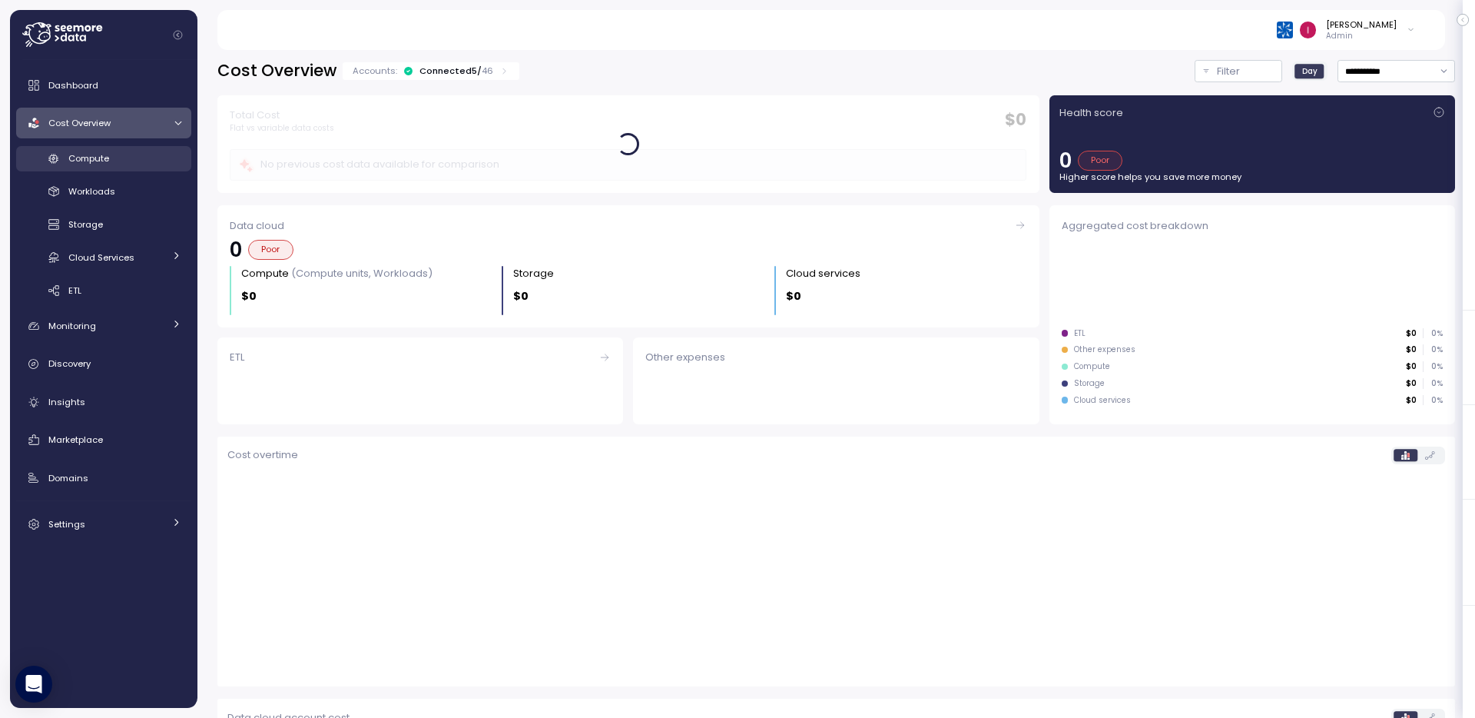
click at [116, 168] on link "Compute" at bounding box center [103, 158] width 175 height 25
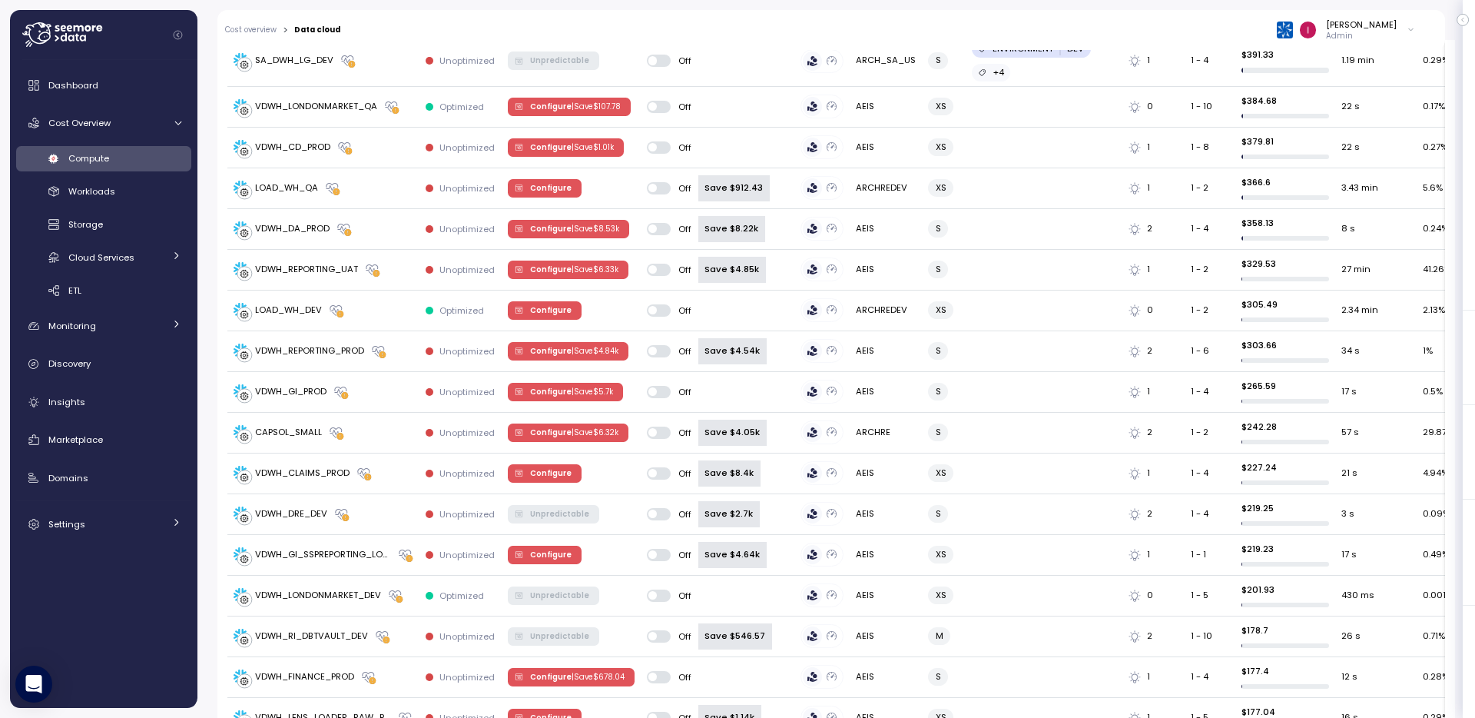
scroll to position [2006, 0]
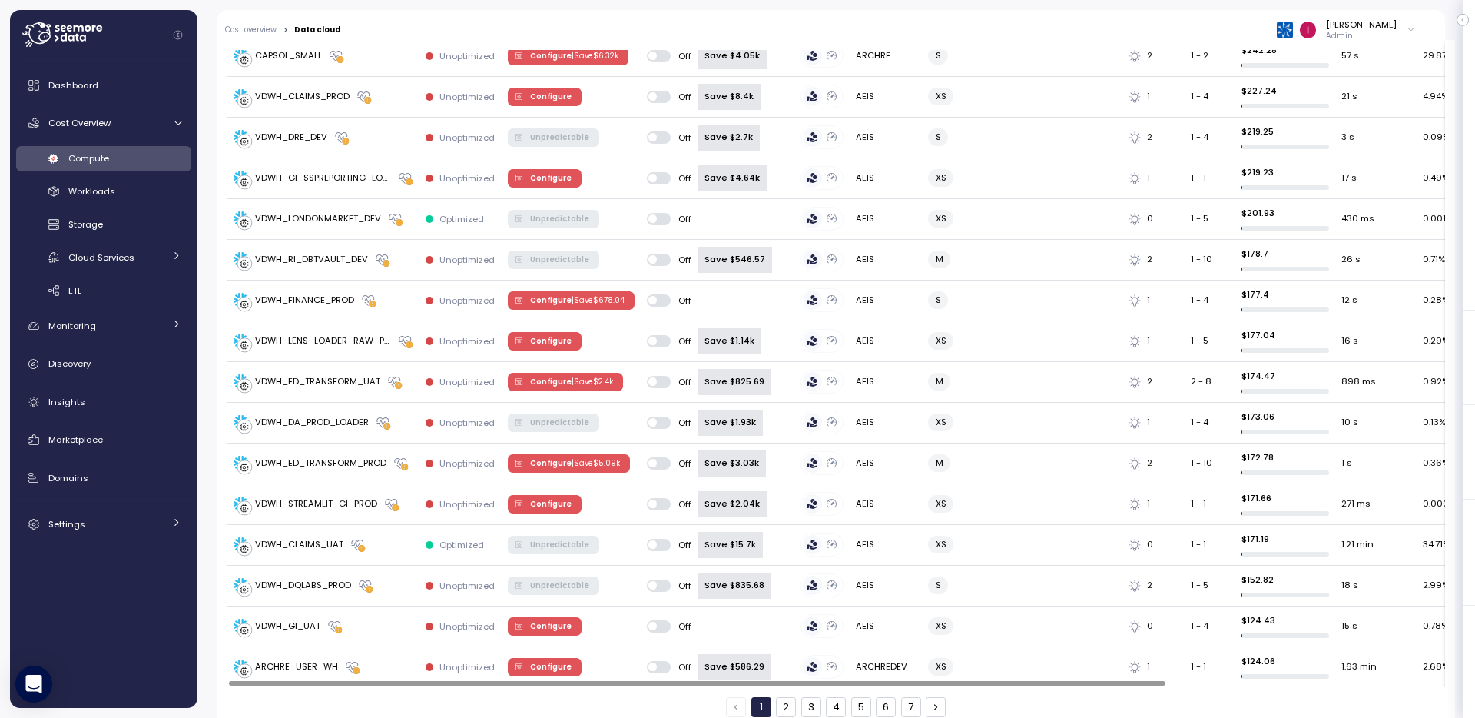
click at [832, 697] on button "4" at bounding box center [836, 707] width 20 height 20
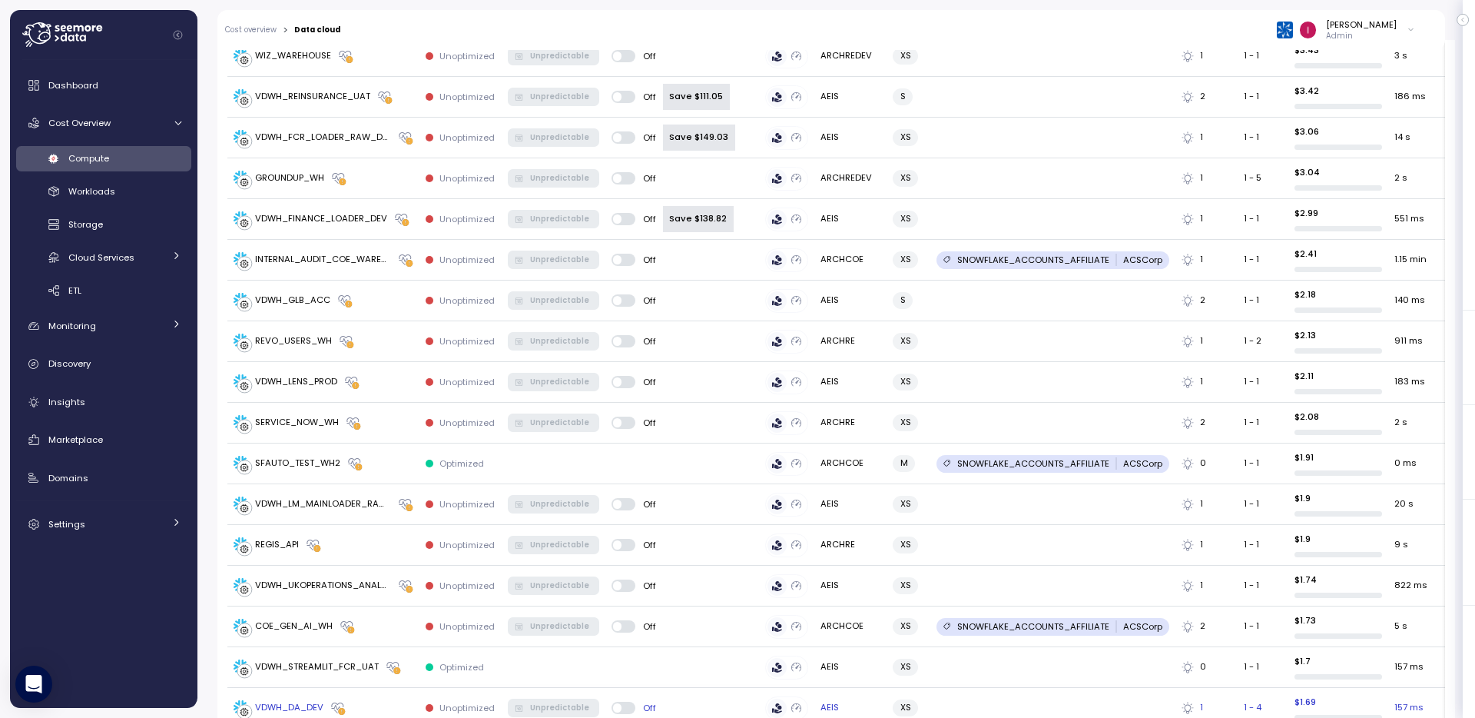
scroll to position [1190, 0]
